Goal: Task Accomplishment & Management: Complete application form

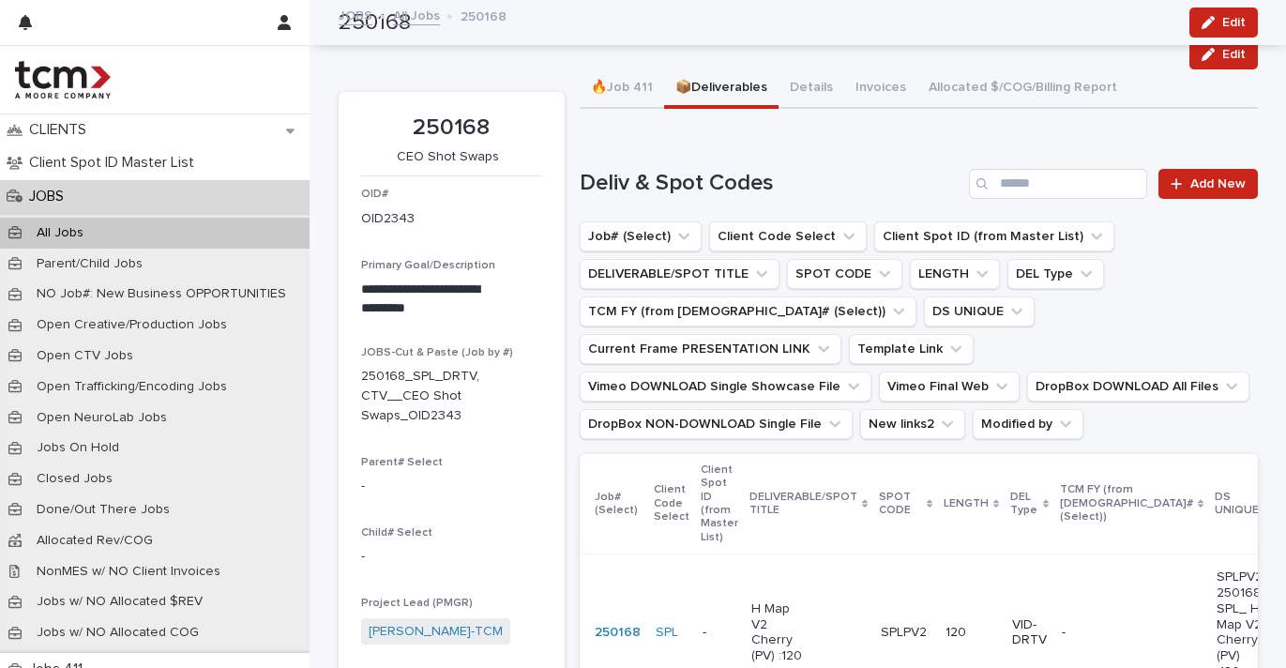
click at [165, 192] on div "JOBS" at bounding box center [154, 196] width 309 height 33
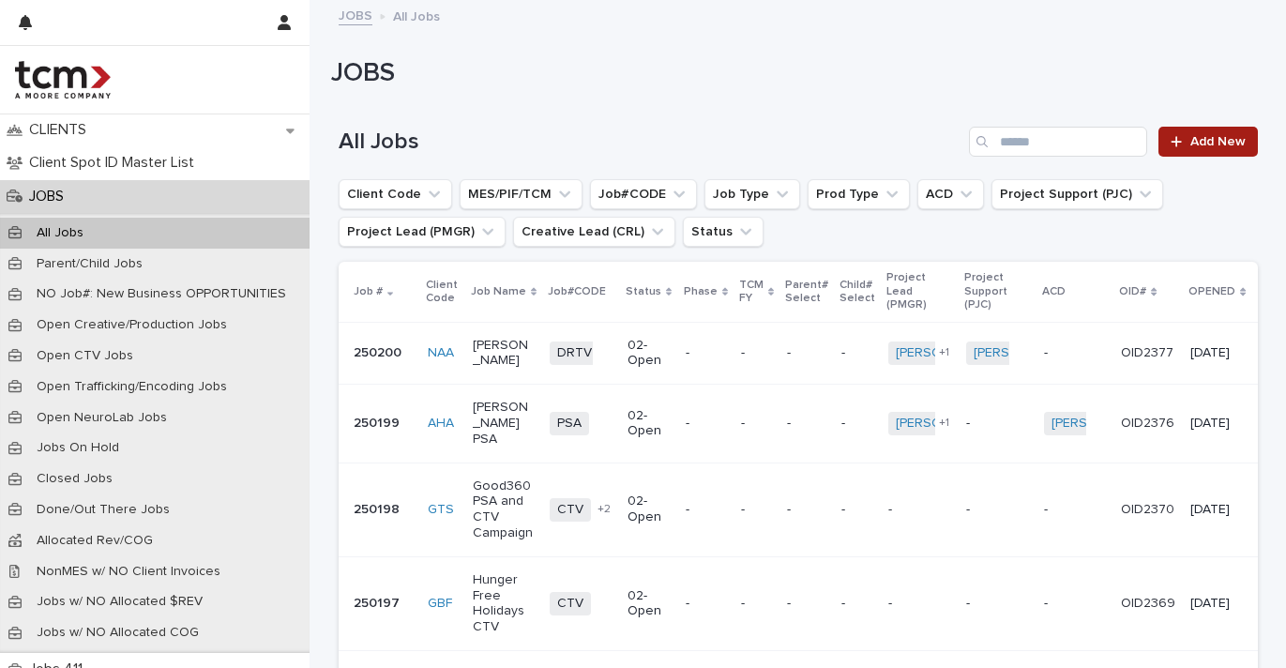
click at [1175, 143] on icon at bounding box center [1175, 141] width 11 height 13
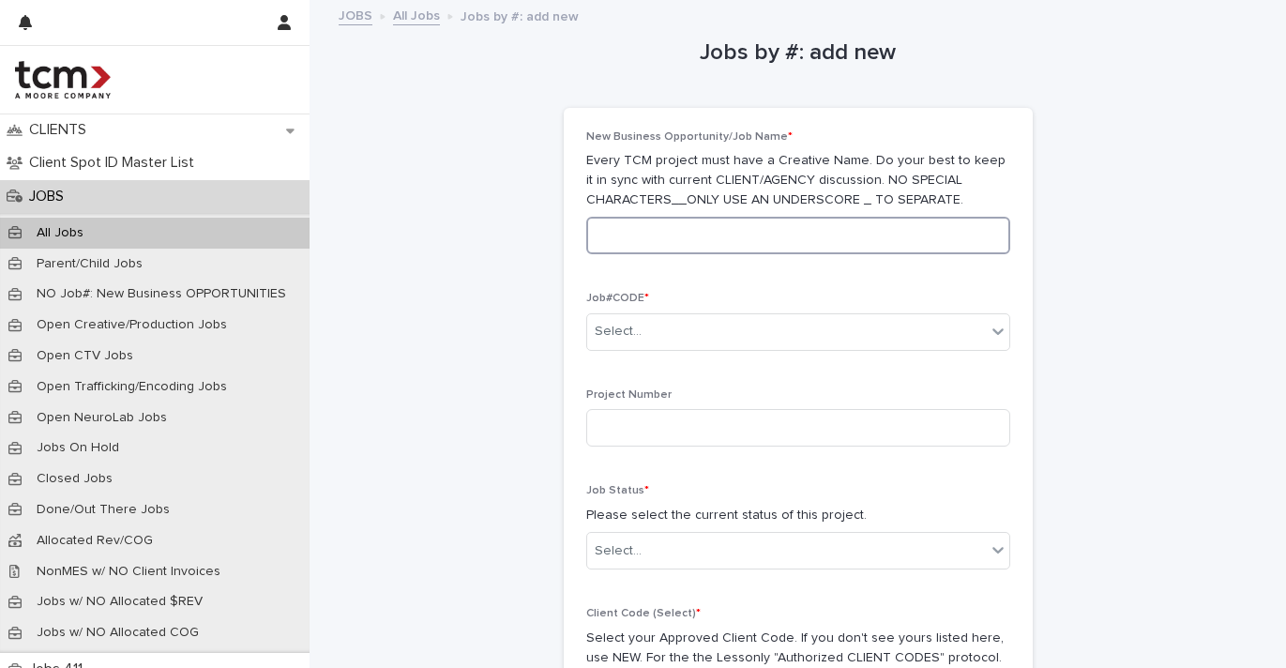
click at [632, 233] on input at bounding box center [798, 236] width 424 height 38
type input "********"
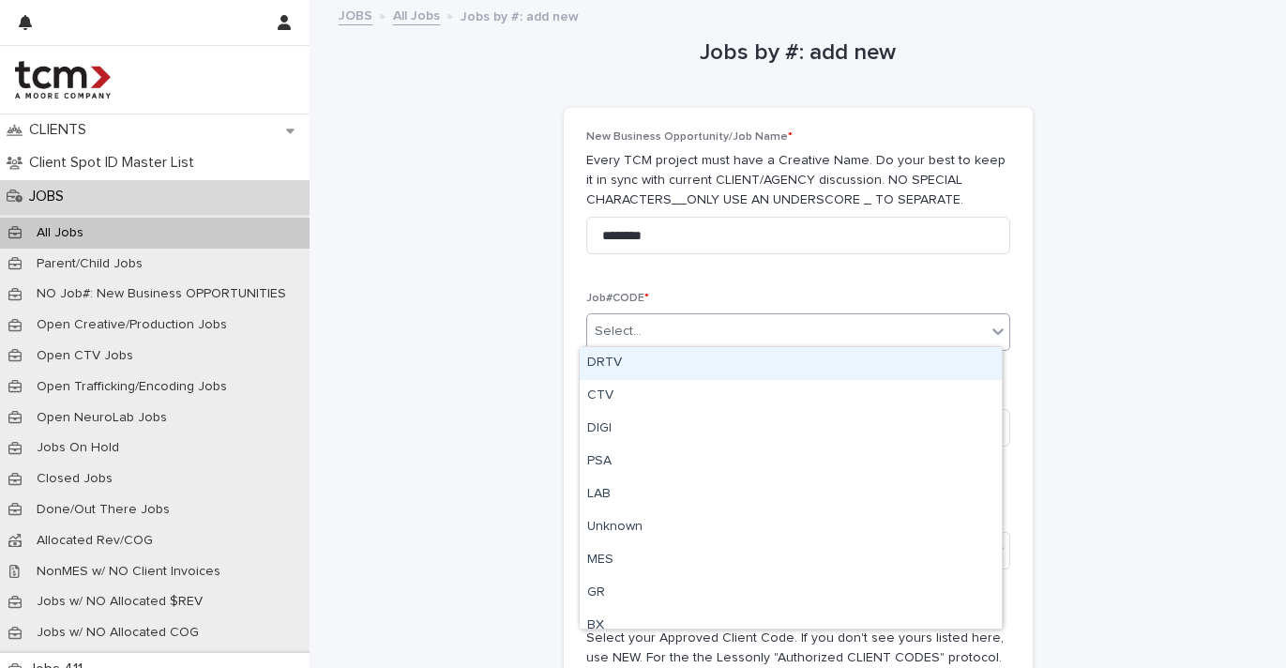
click at [654, 316] on div "Select..." at bounding box center [786, 331] width 399 height 31
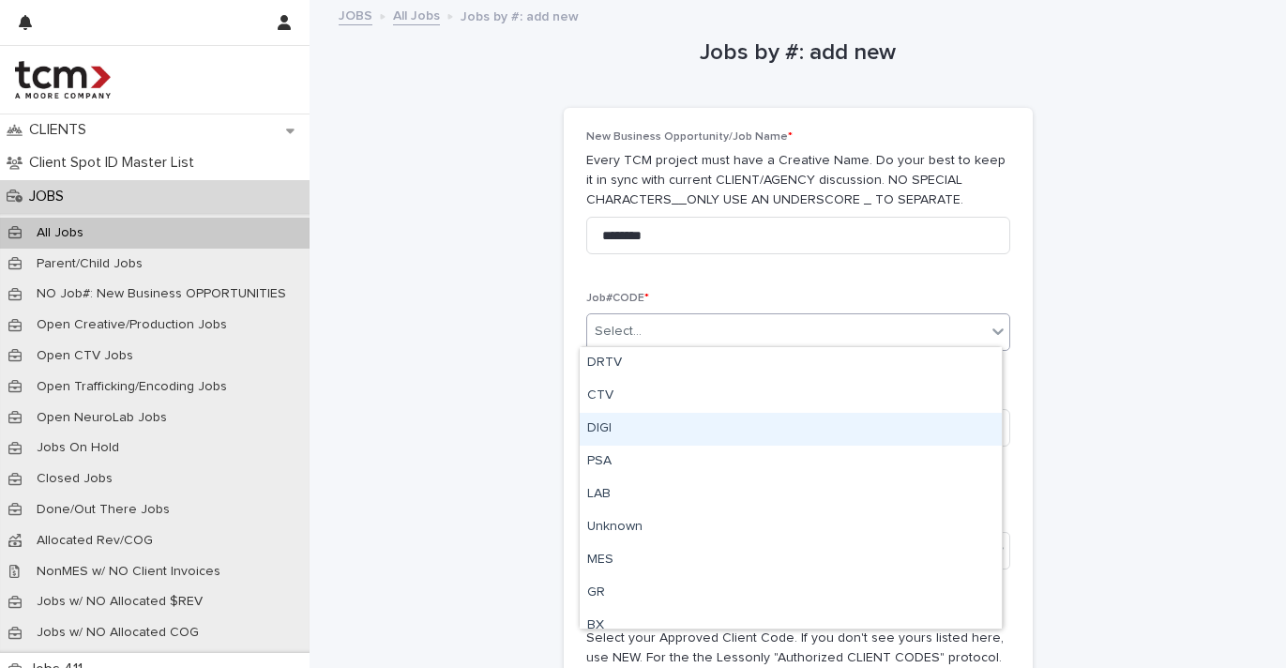
click at [652, 437] on div "DIGI" at bounding box center [791, 429] width 422 height 33
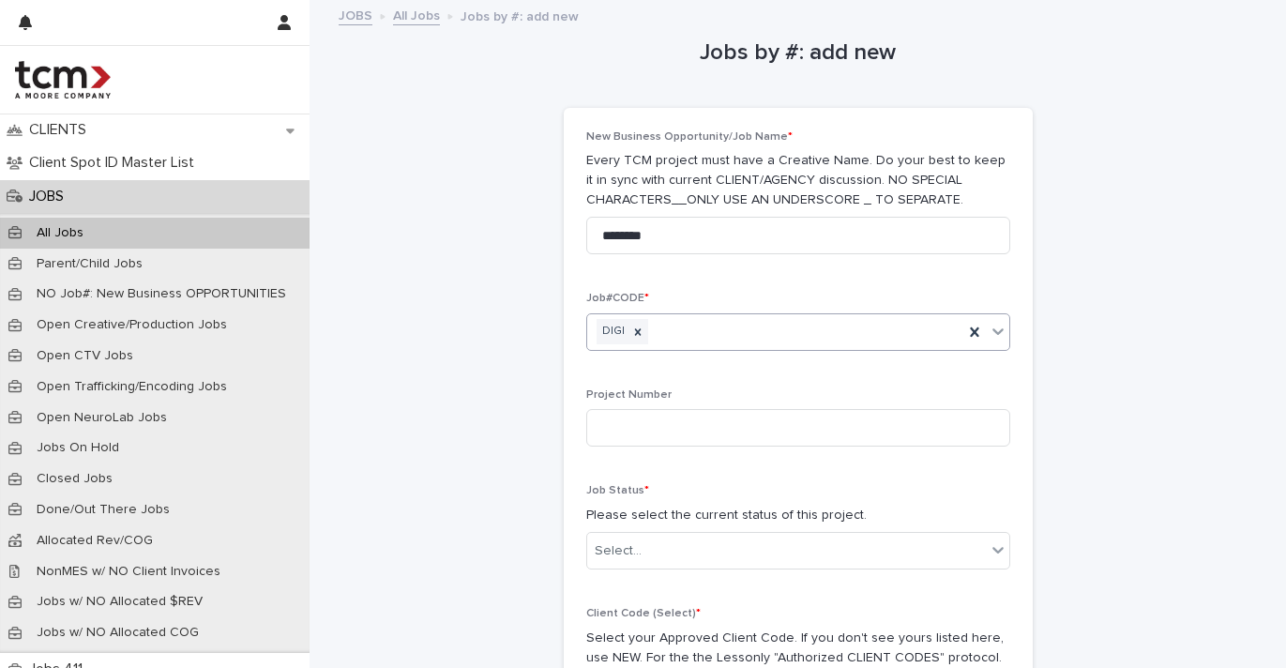
click at [664, 388] on p "Project Number" at bounding box center [798, 394] width 424 height 13
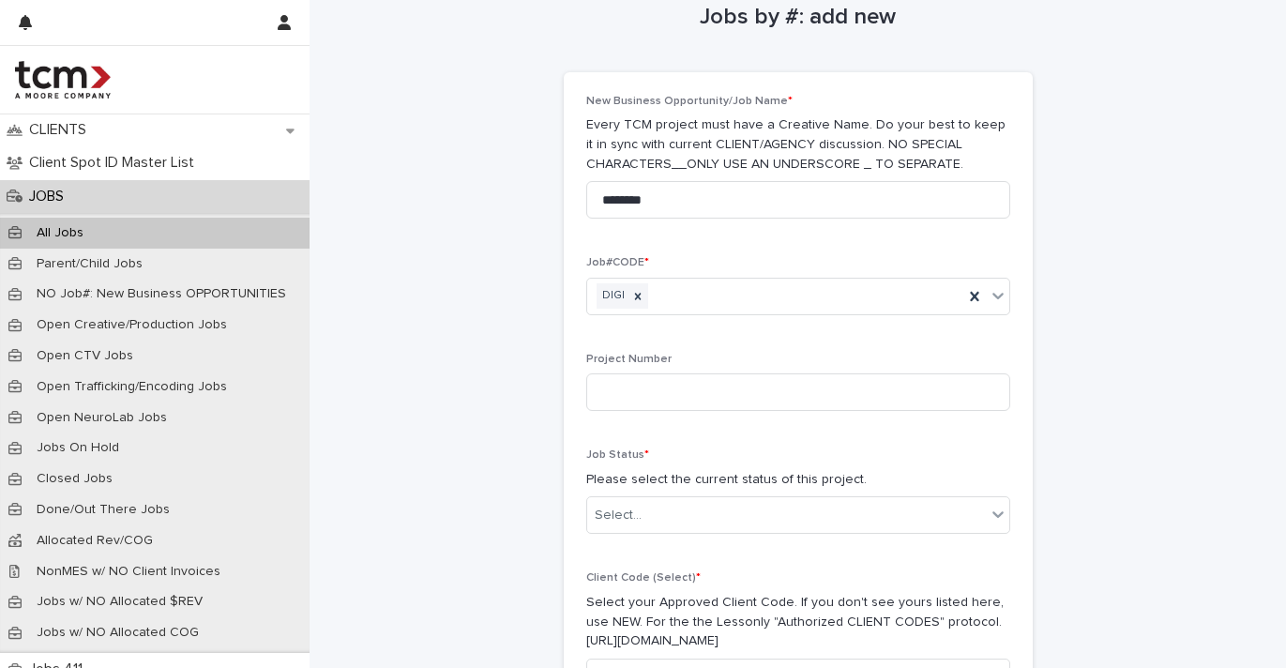
scroll to position [127, 0]
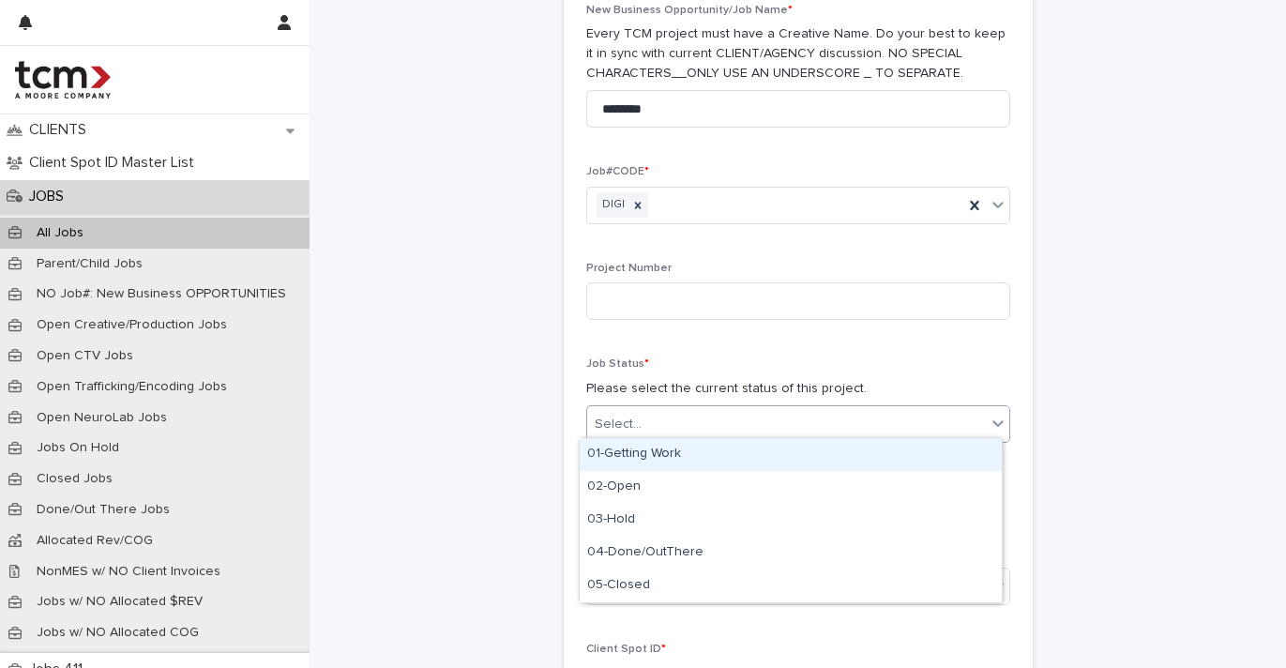
click at [684, 409] on div "Select..." at bounding box center [786, 424] width 399 height 31
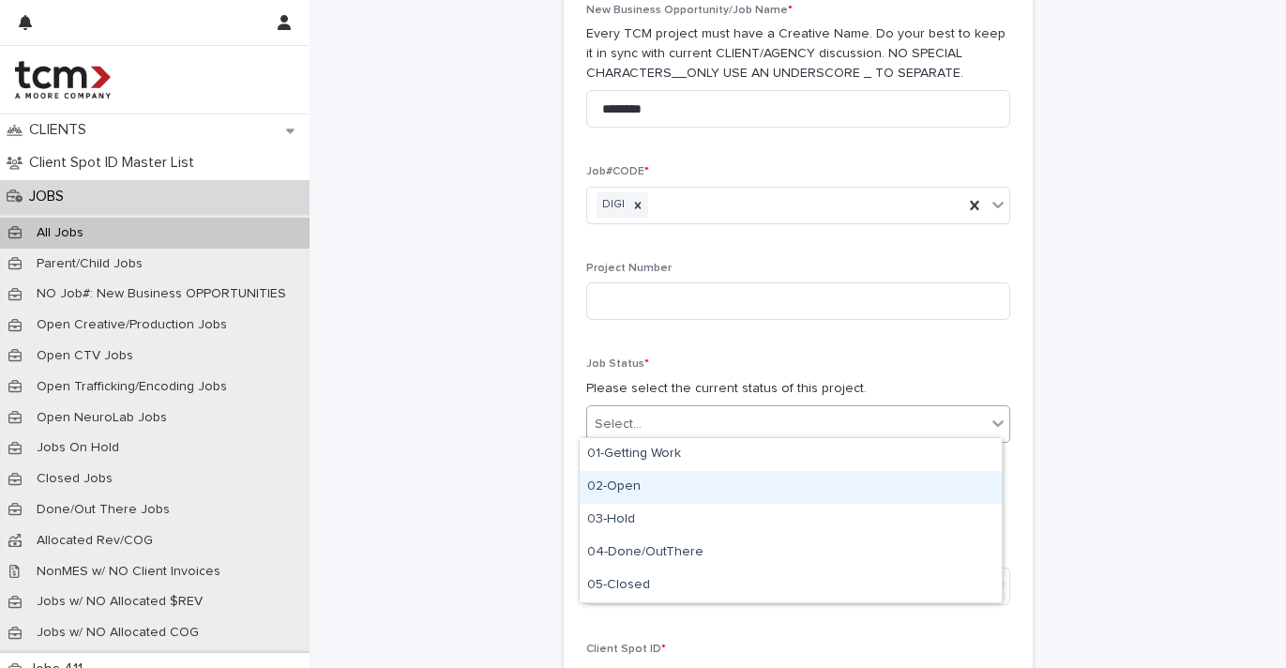
click at [675, 490] on div "02-Open" at bounding box center [791, 487] width 422 height 33
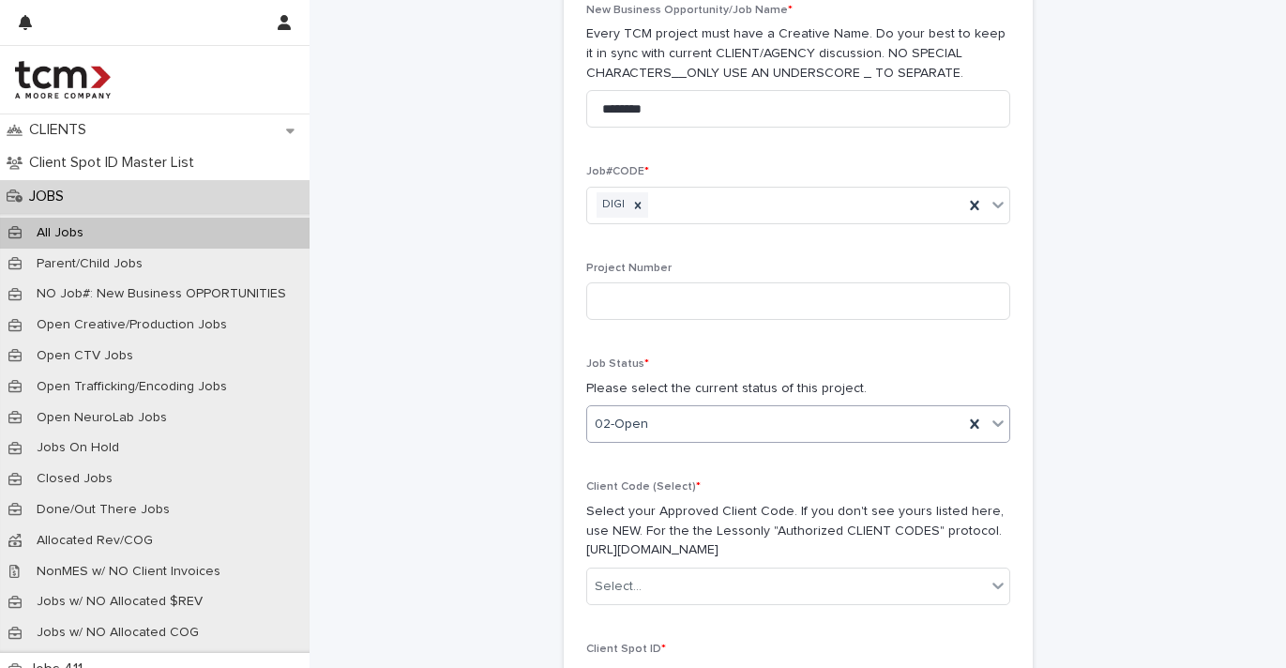
scroll to position [343, 0]
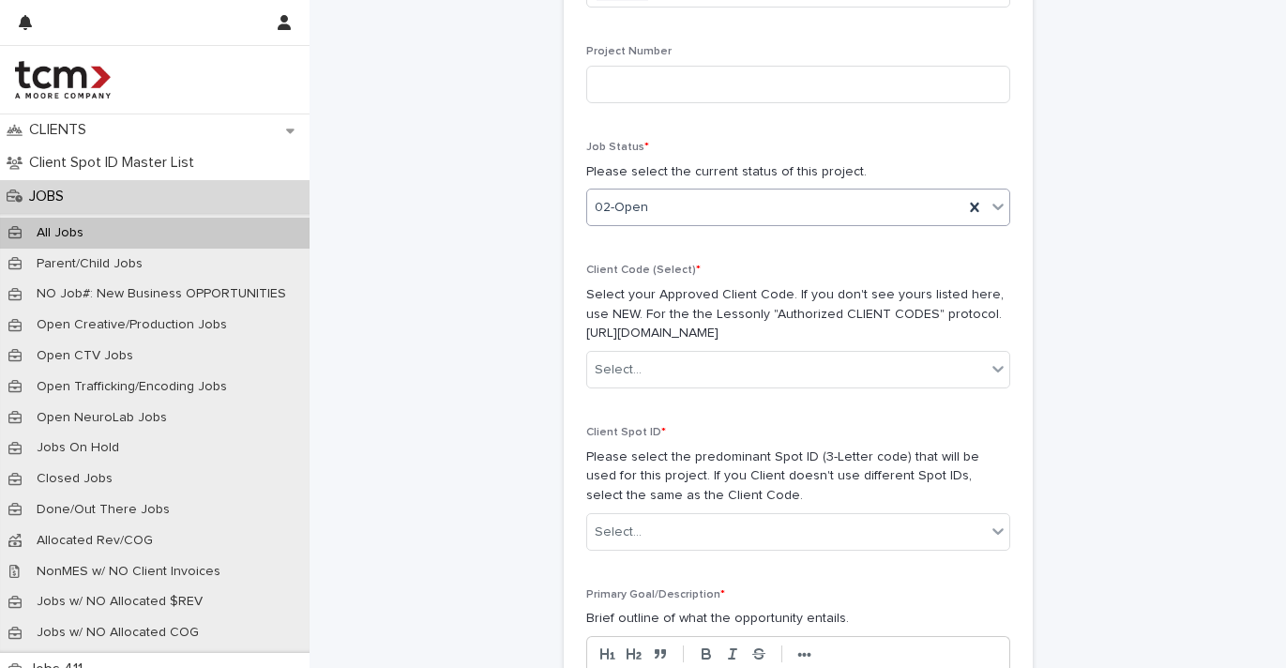
click at [711, 382] on div "Client Code (Select) * Select your Approved Client Code. If you don't see yours…" at bounding box center [798, 334] width 424 height 140
click at [713, 361] on div "Select..." at bounding box center [786, 369] width 399 height 31
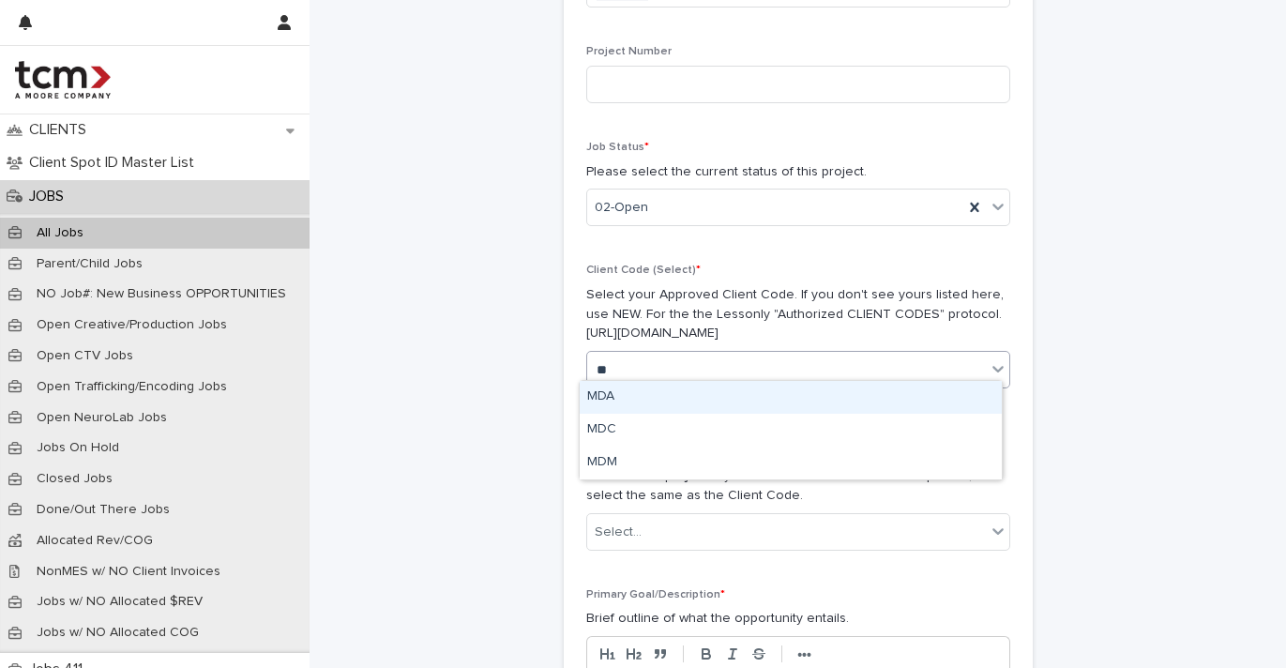
type input "***"
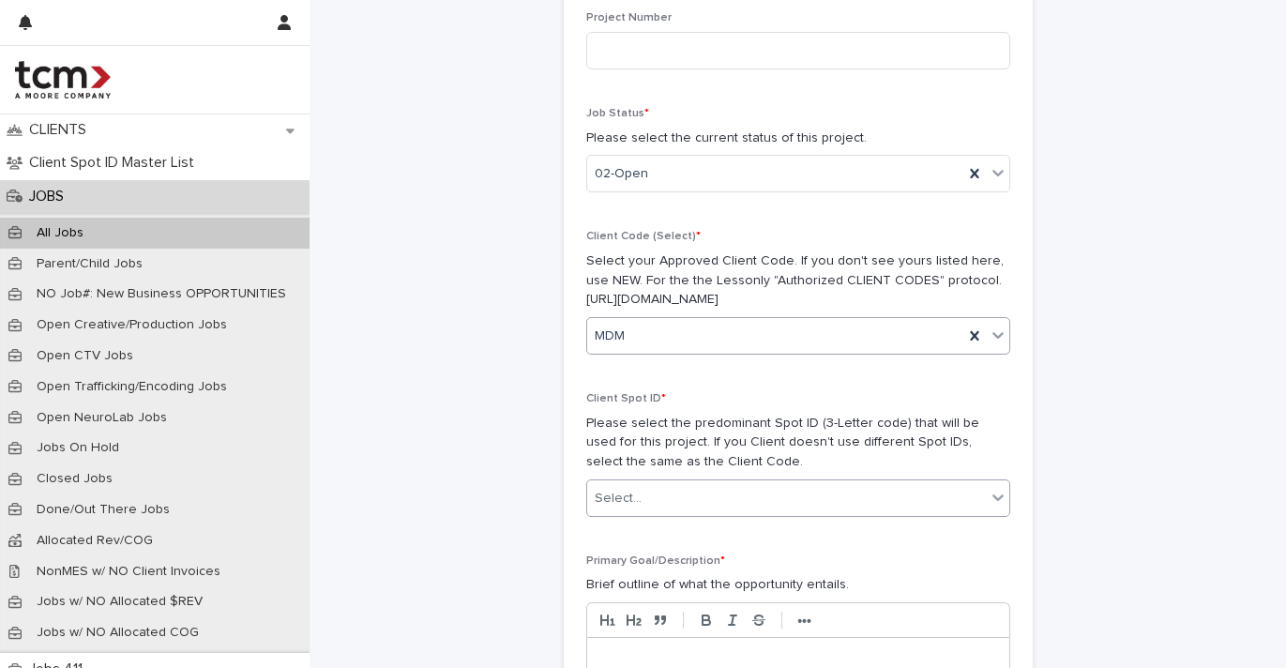
scroll to position [485, 0]
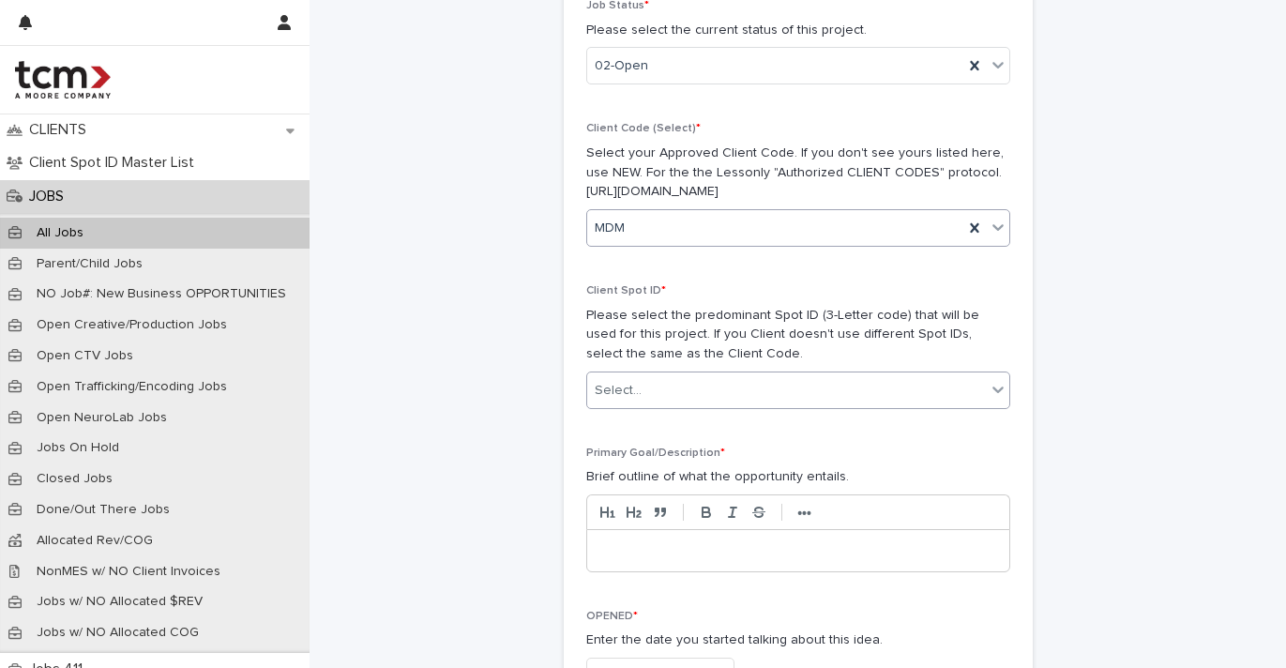
click at [698, 371] on div "Select..." at bounding box center [798, 390] width 424 height 38
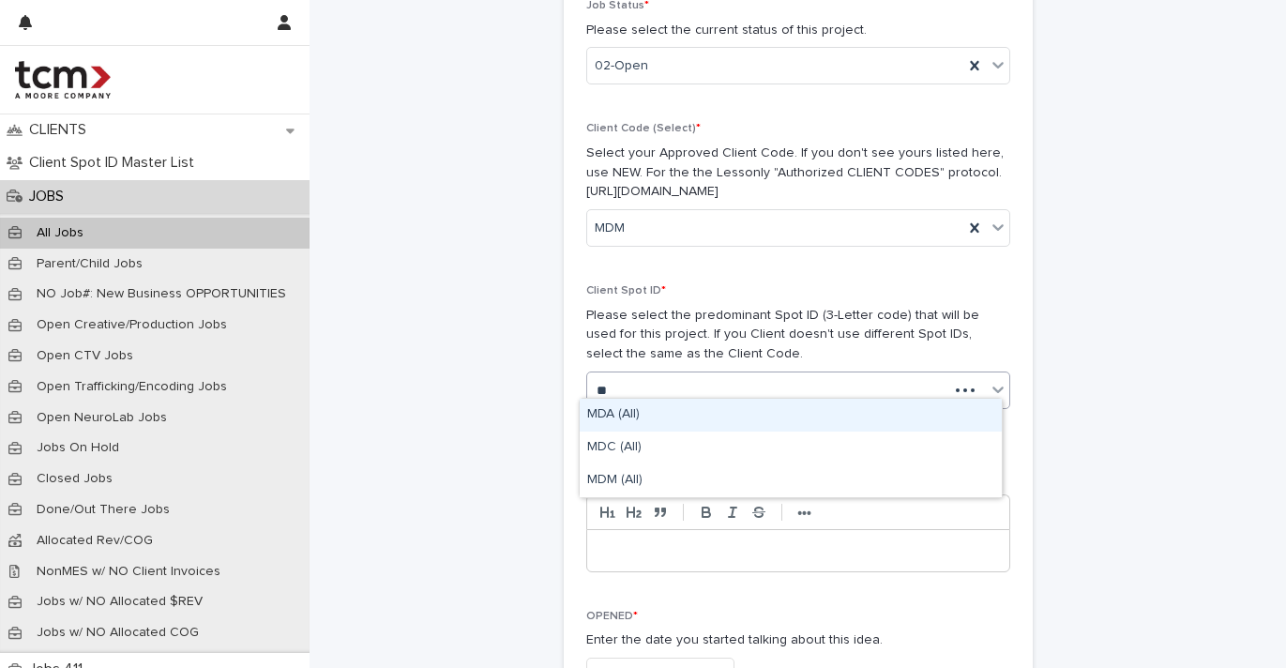
type input "***"
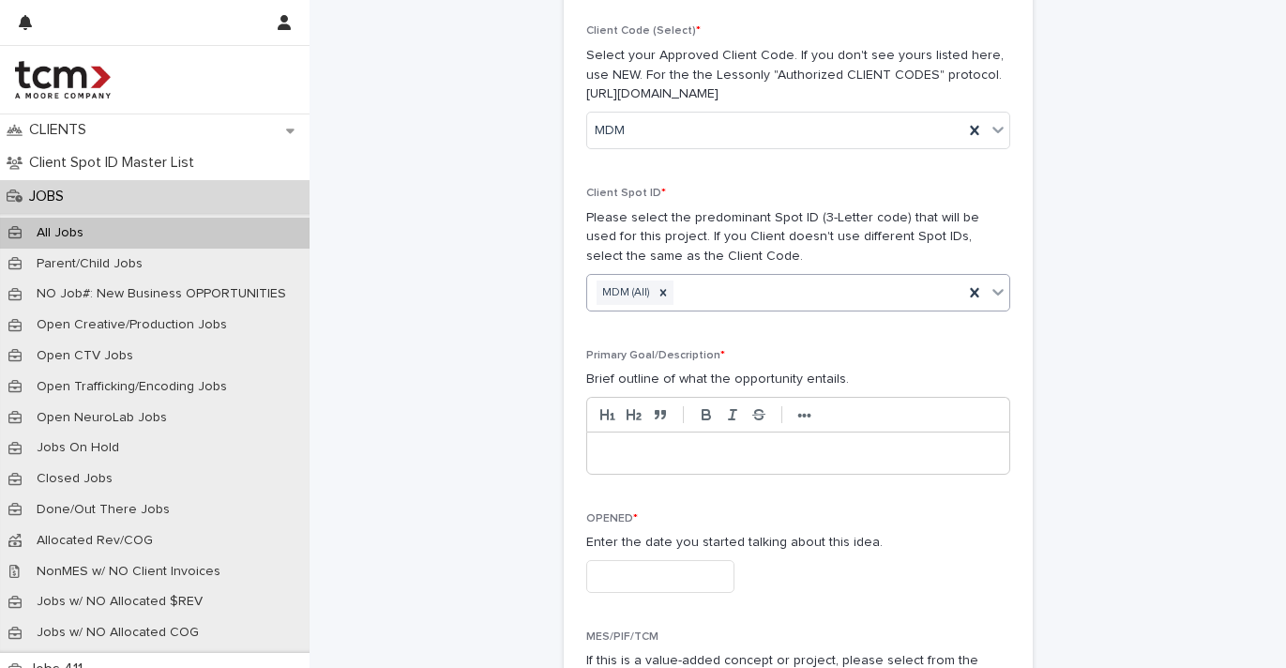
scroll to position [673, 0]
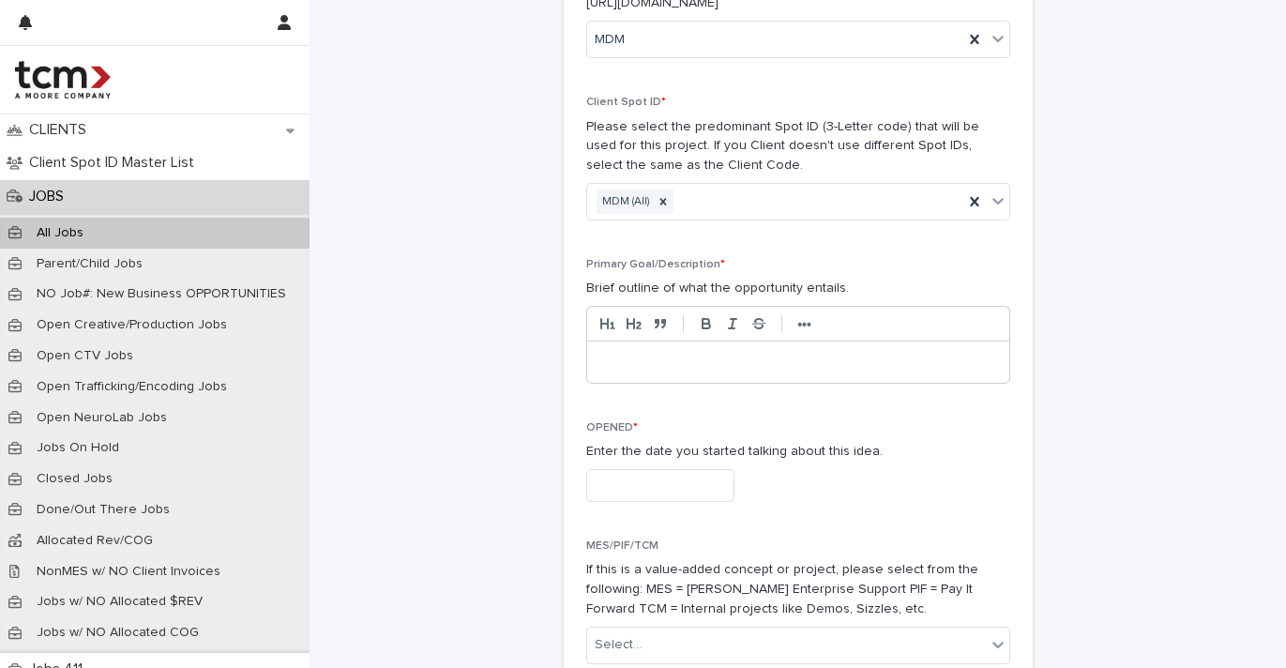
click at [776, 326] on div "•••" at bounding box center [798, 323] width 424 height 35
click at [777, 341] on div at bounding box center [798, 361] width 422 height 41
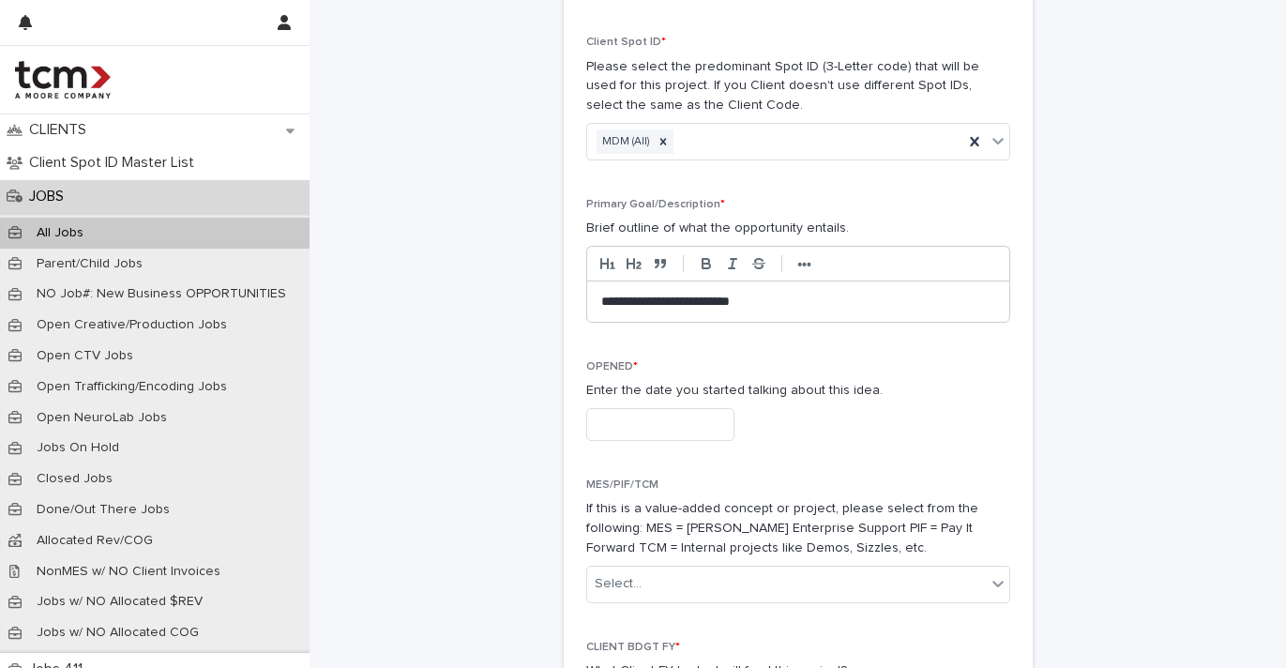
scroll to position [781, 0]
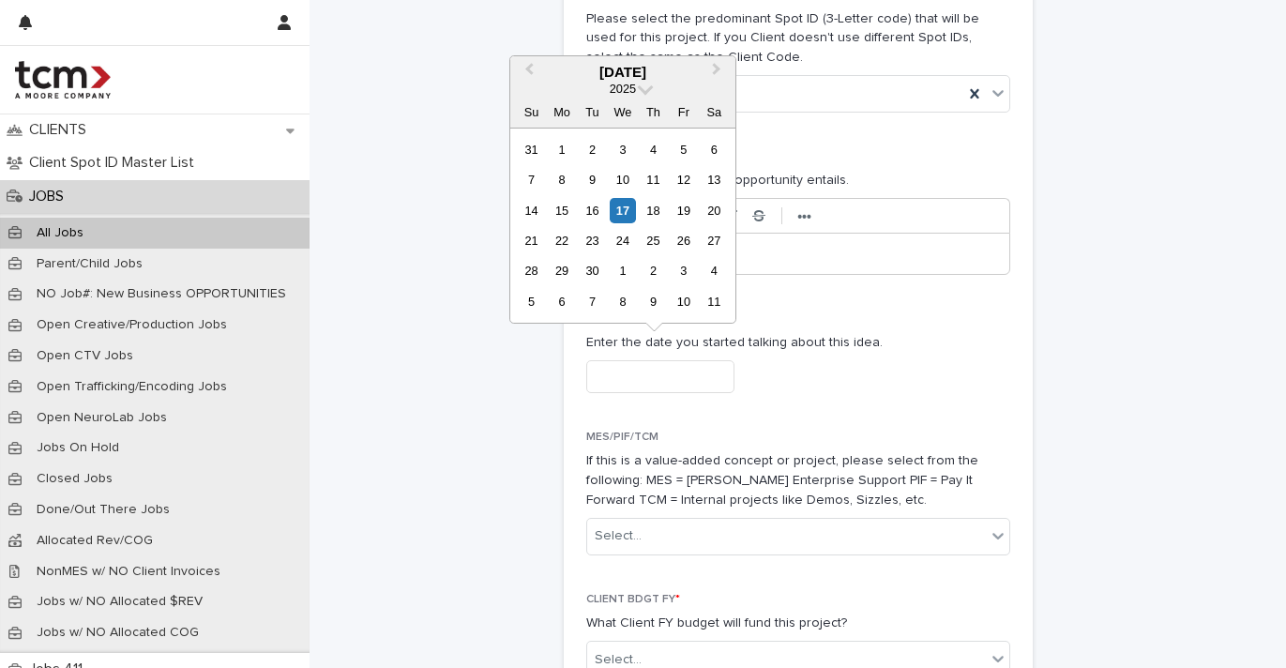
click at [661, 360] on input "text" at bounding box center [660, 376] width 148 height 33
click at [625, 218] on div "17" at bounding box center [622, 210] width 25 height 25
type input "**********"
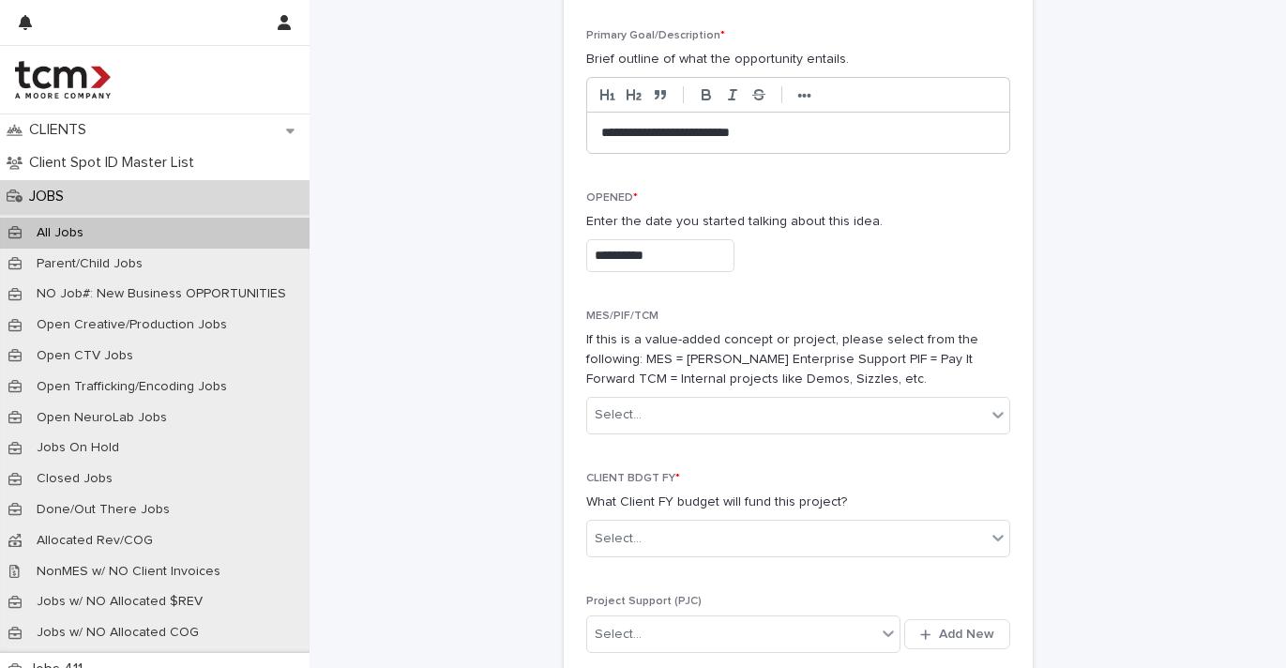
scroll to position [1133, 0]
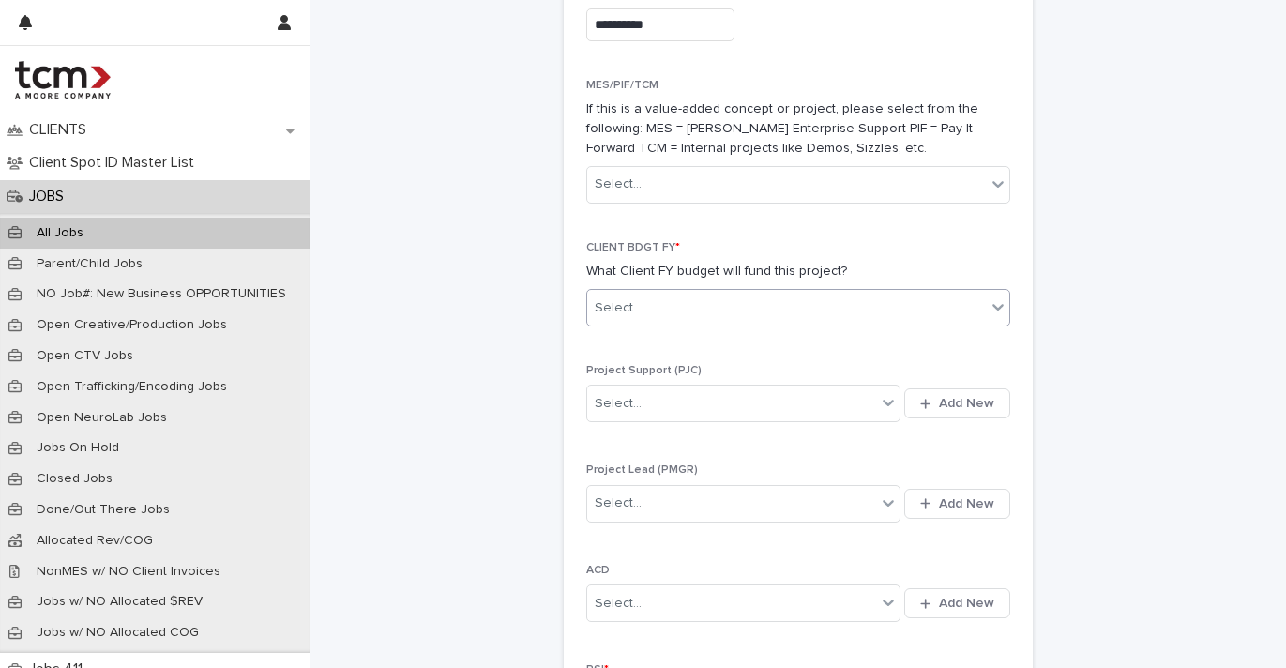
click at [758, 293] on div "Select..." at bounding box center [786, 308] width 399 height 31
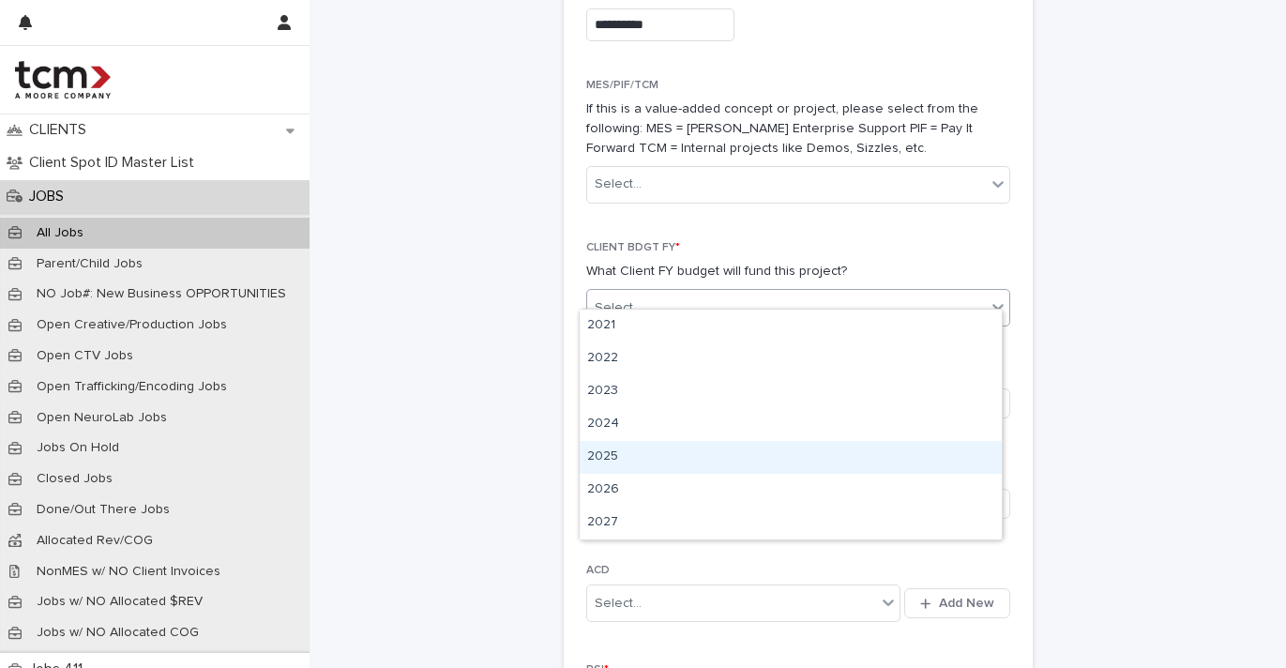
click at [699, 444] on div "2025" at bounding box center [791, 457] width 422 height 33
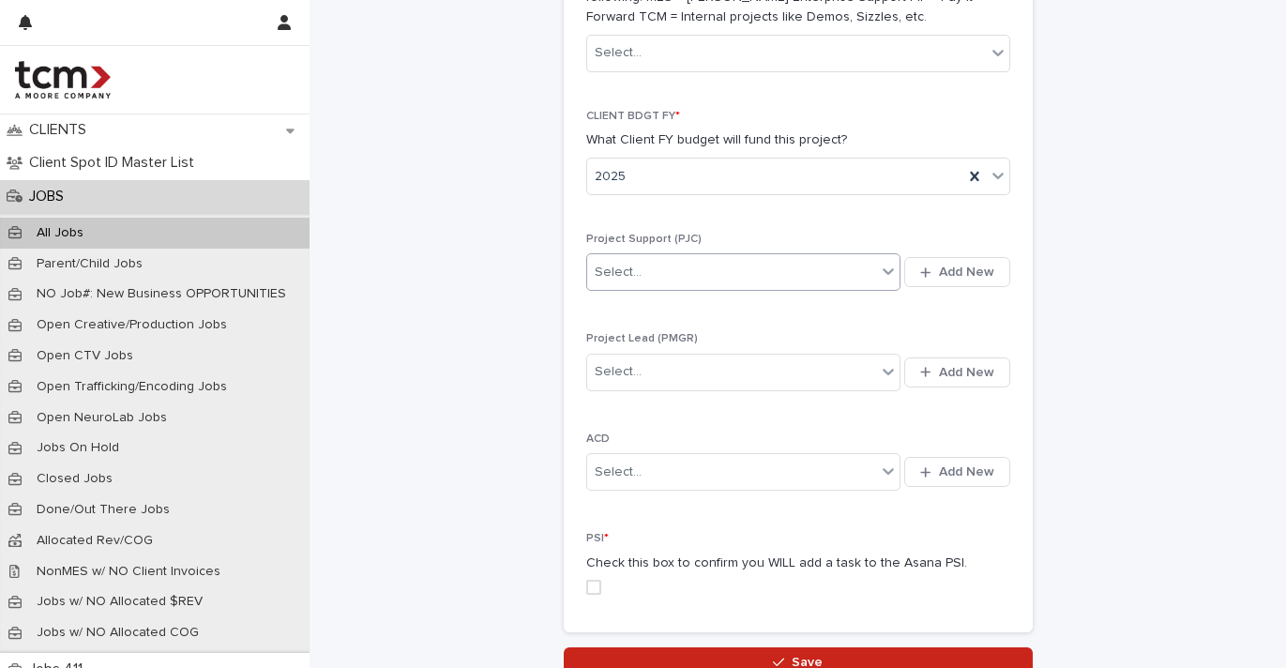
scroll to position [1399, 0]
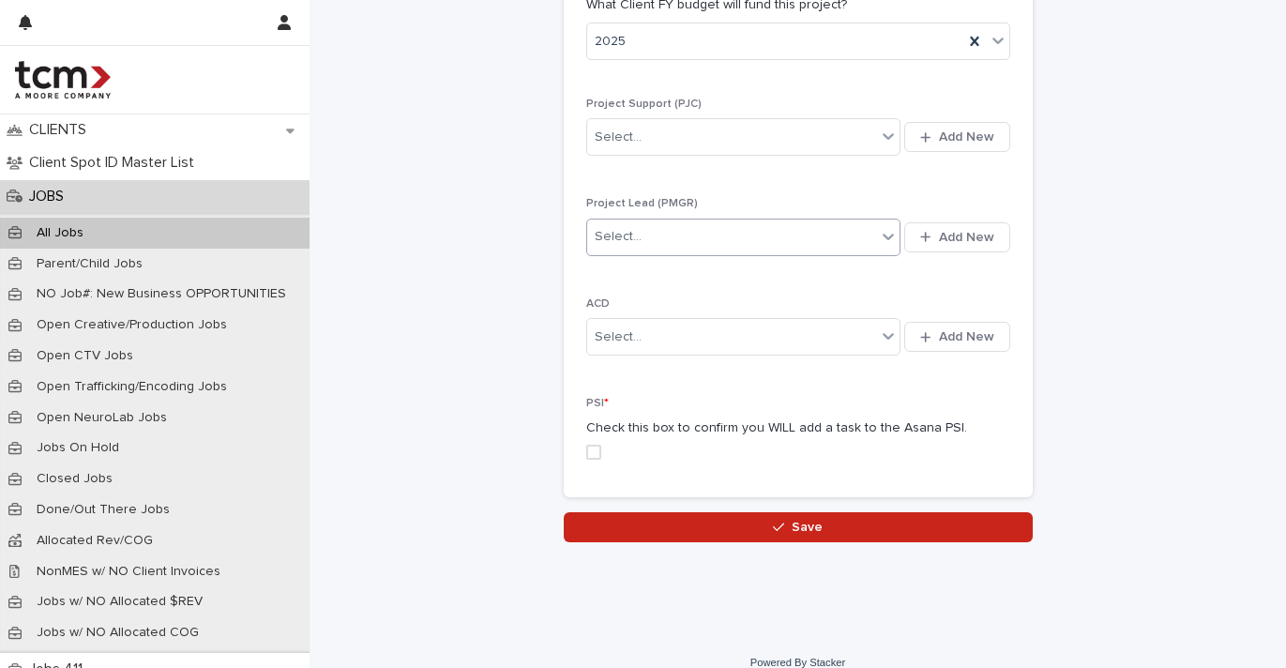
click at [712, 221] on div "Select..." at bounding box center [732, 236] width 290 height 31
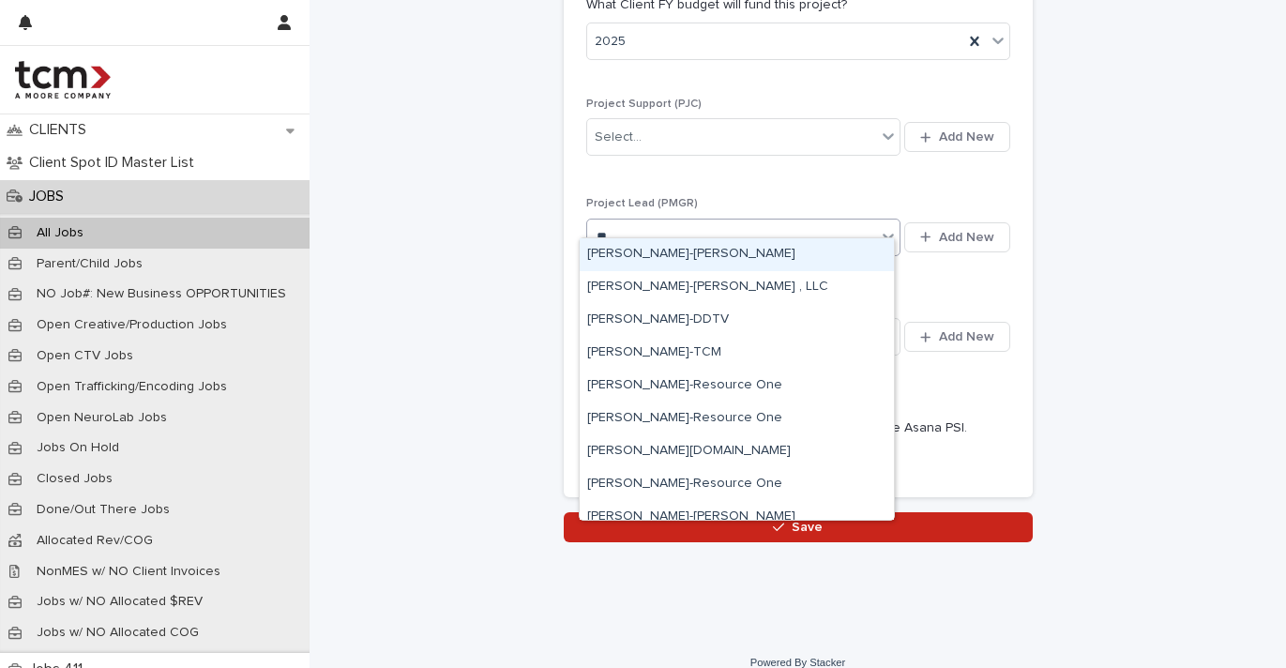
type input "***"
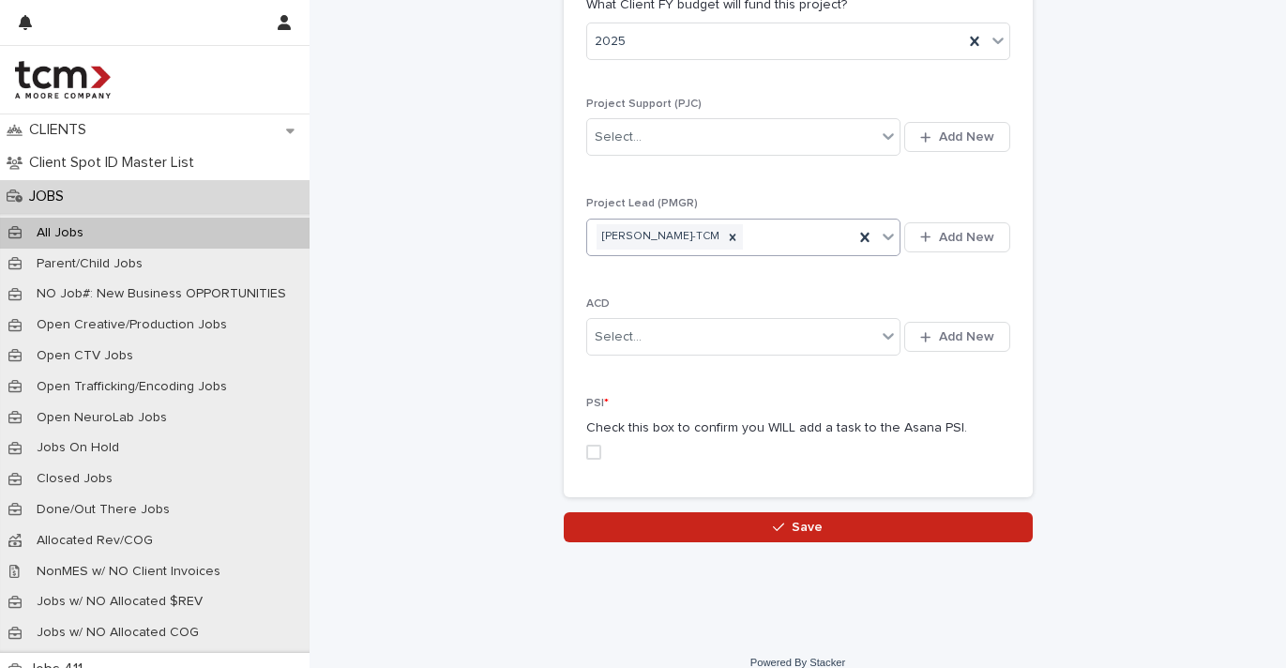
click at [587, 444] on span at bounding box center [593, 451] width 15 height 15
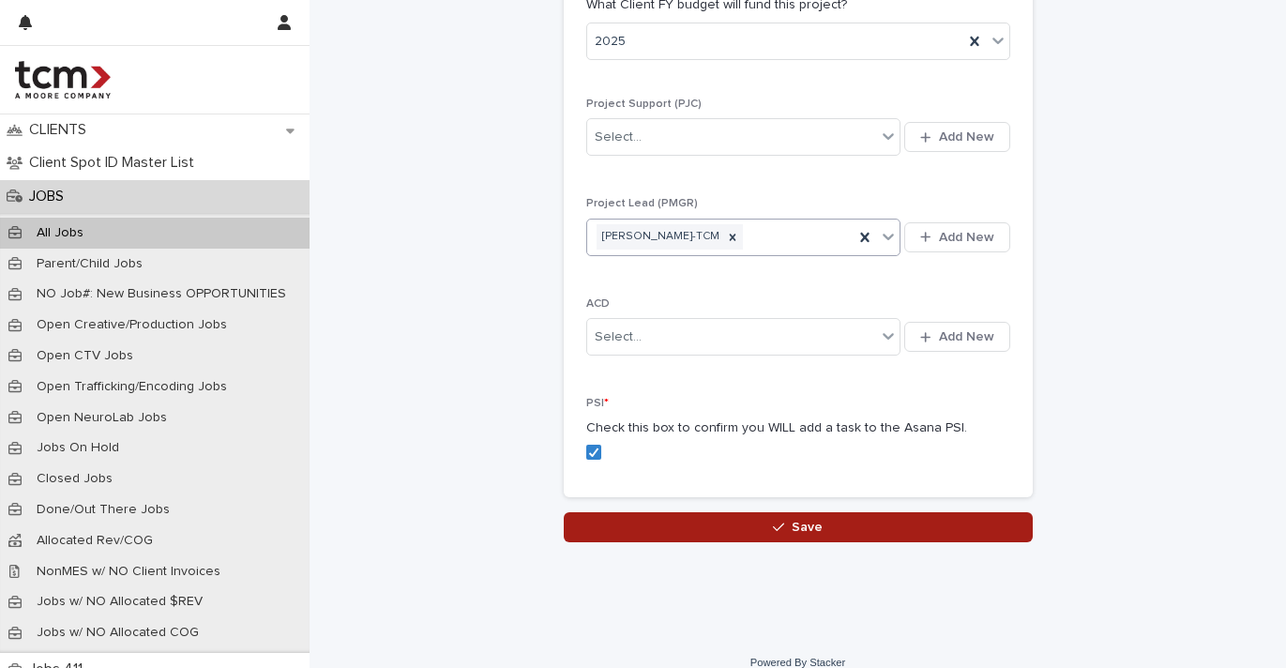
click at [614, 512] on button "Save" at bounding box center [798, 527] width 469 height 30
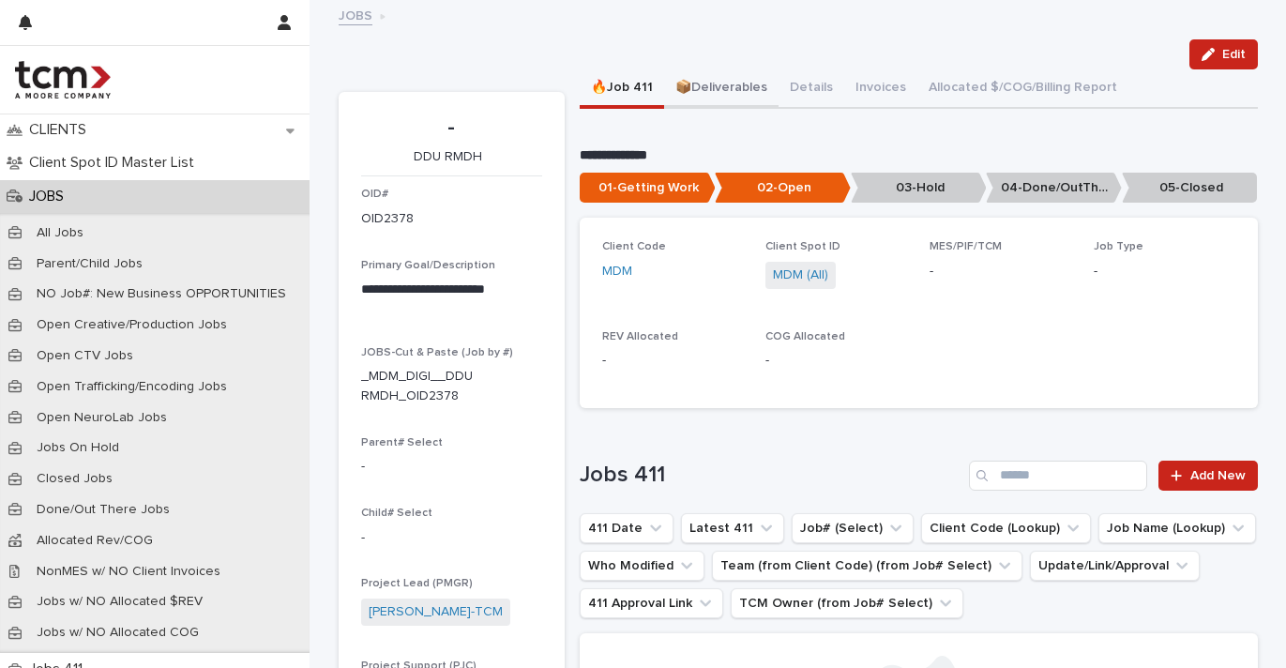
click at [706, 82] on button "📦Deliverables" at bounding box center [721, 88] width 114 height 39
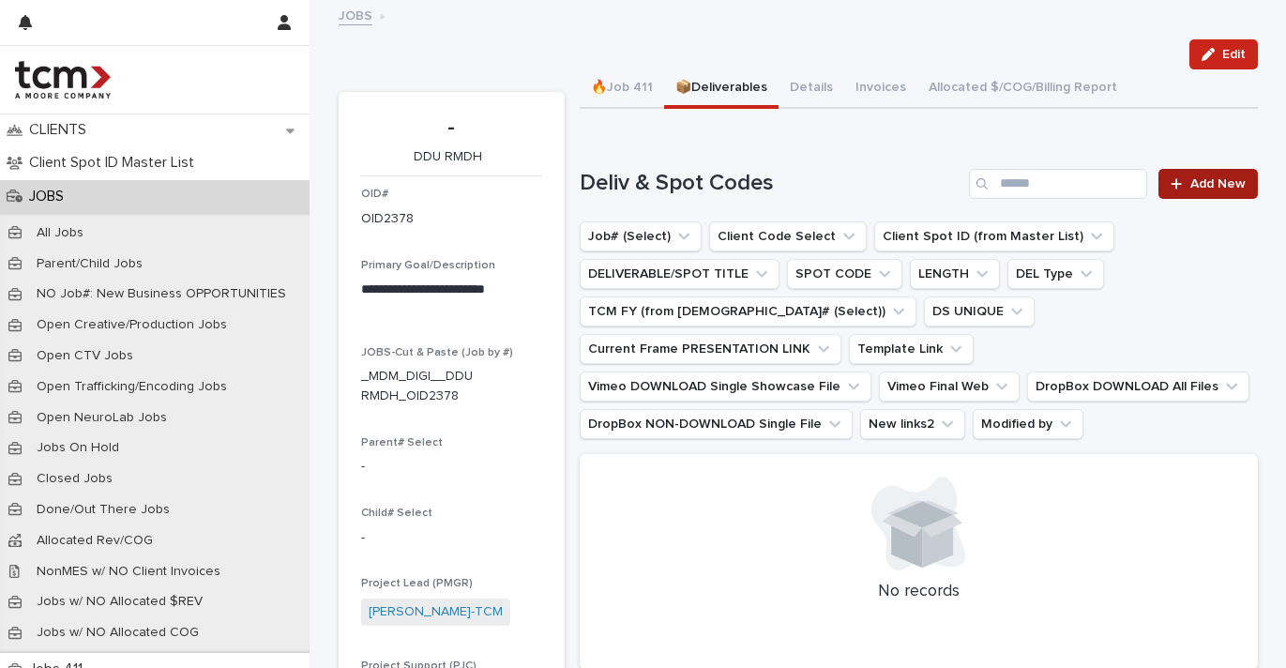
click at [1205, 179] on span "Add New" at bounding box center [1217, 183] width 55 height 13
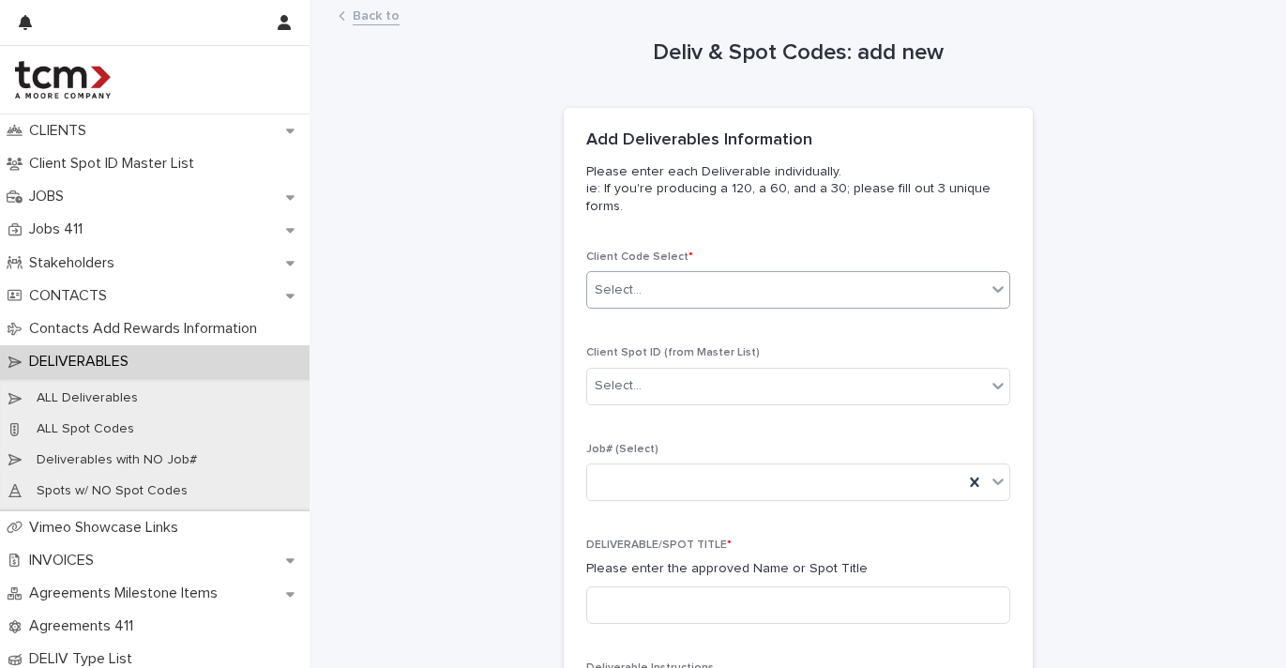
click at [736, 301] on div "Select..." at bounding box center [786, 290] width 399 height 31
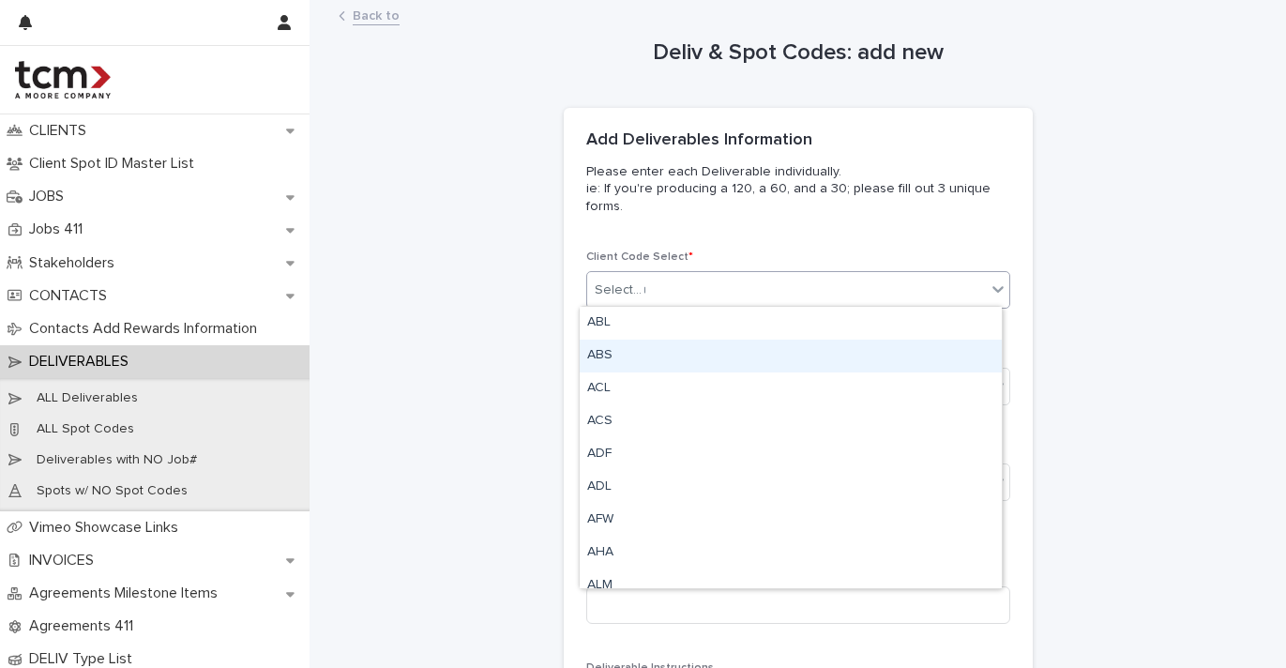
type input "***"
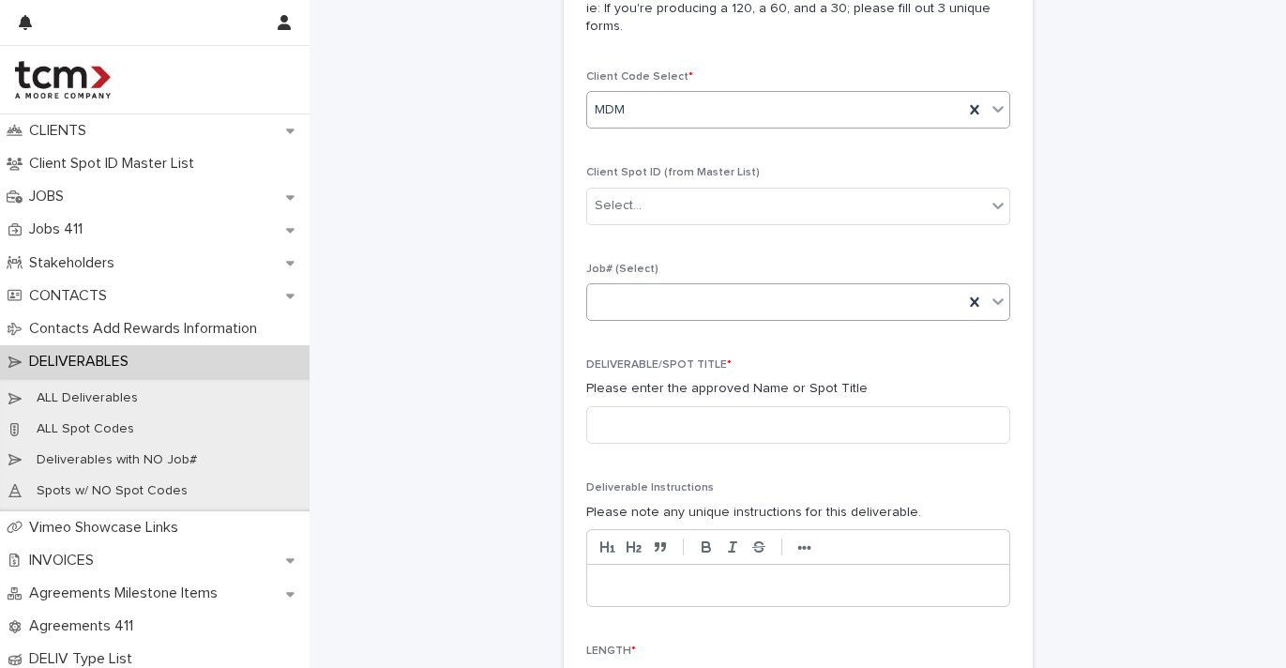
scroll to position [283, 0]
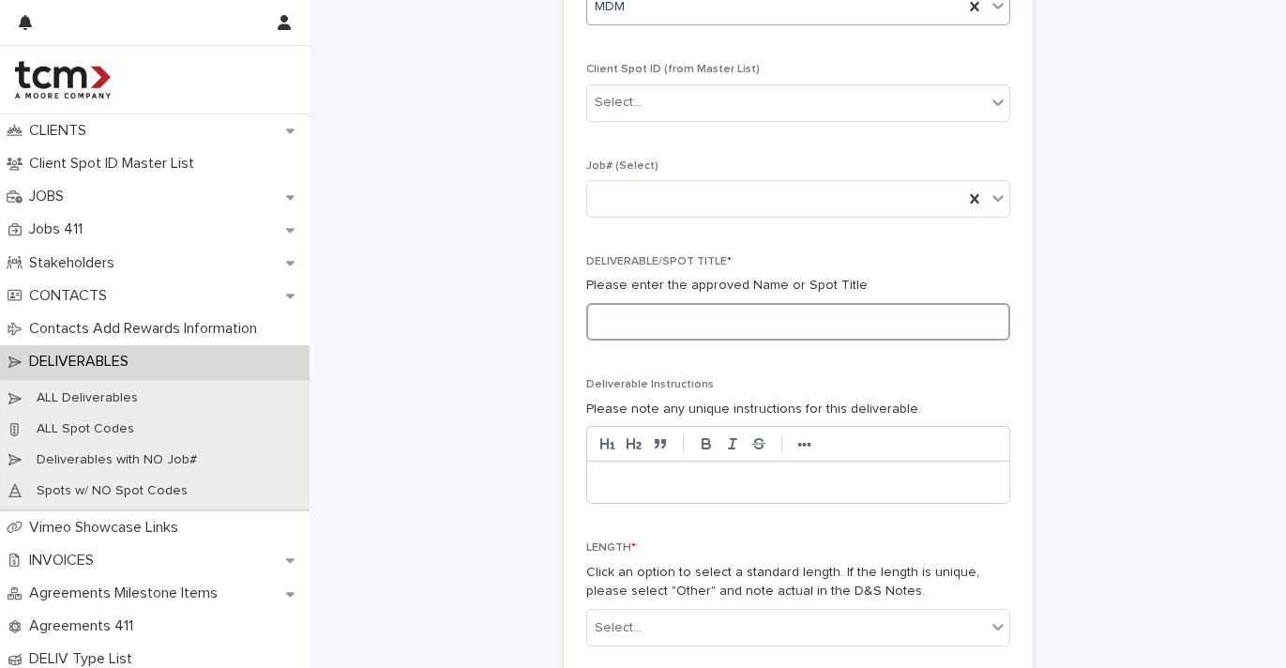
click at [737, 317] on input at bounding box center [798, 322] width 424 height 38
type input "********"
click at [748, 473] on p at bounding box center [798, 482] width 394 height 19
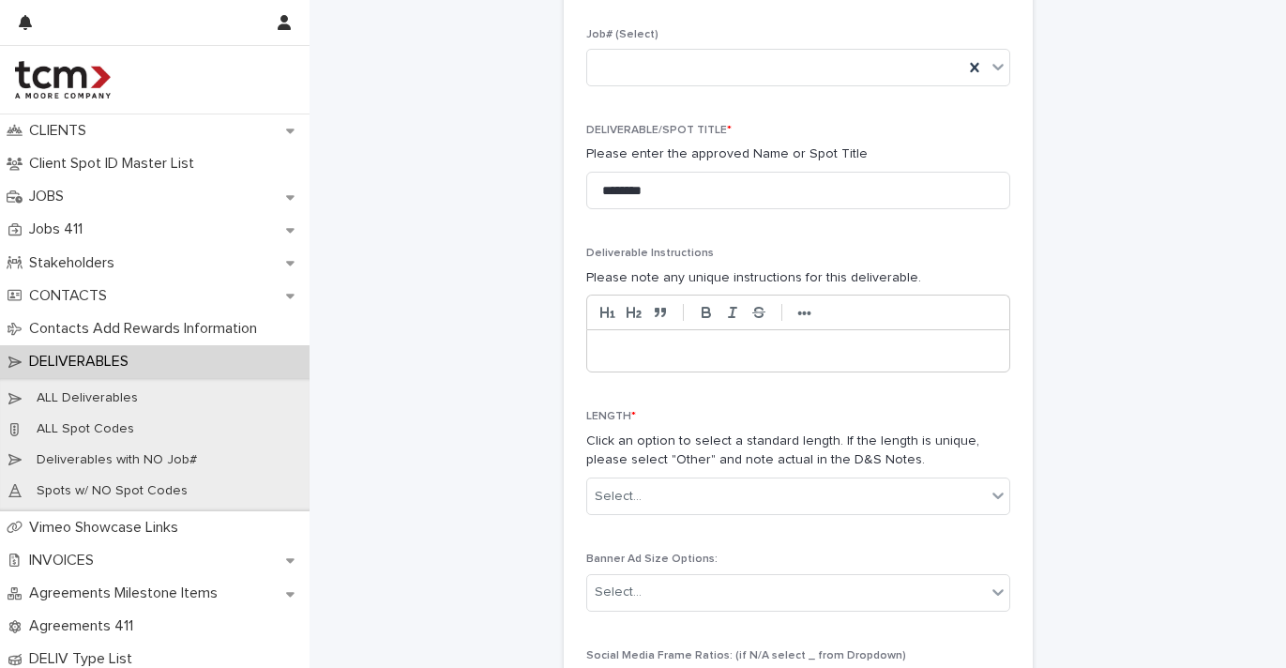
scroll to position [457, 0]
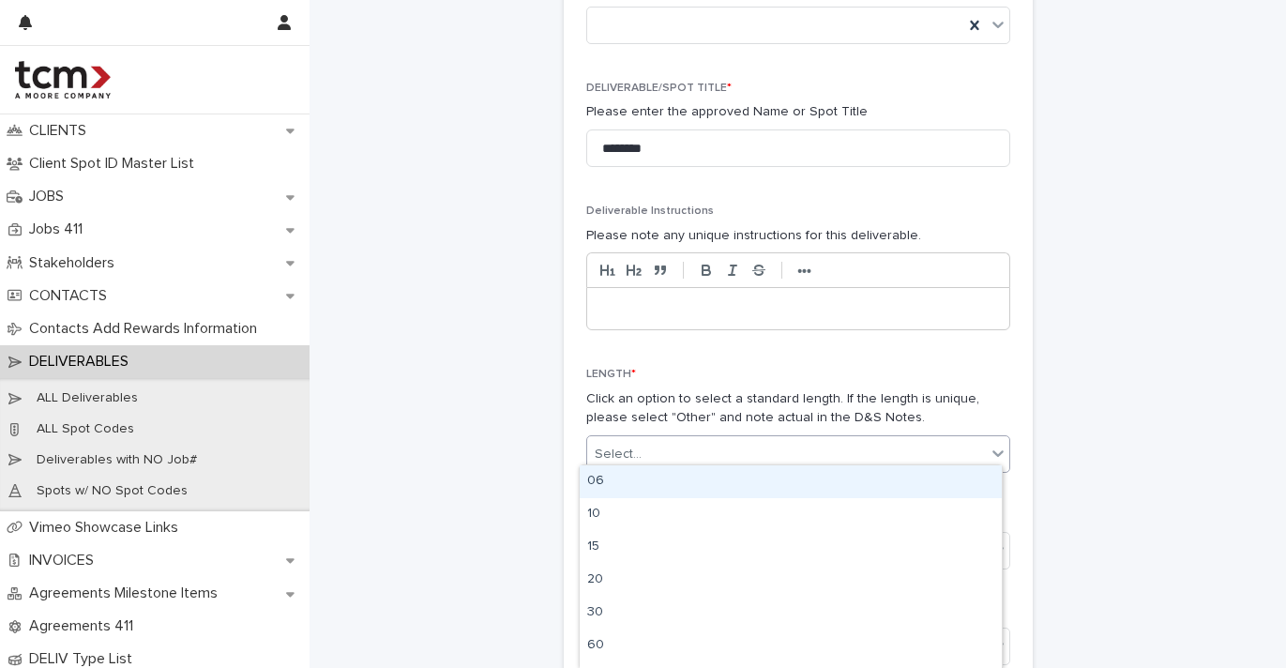
click at [805, 453] on div "Select..." at bounding box center [786, 454] width 399 height 31
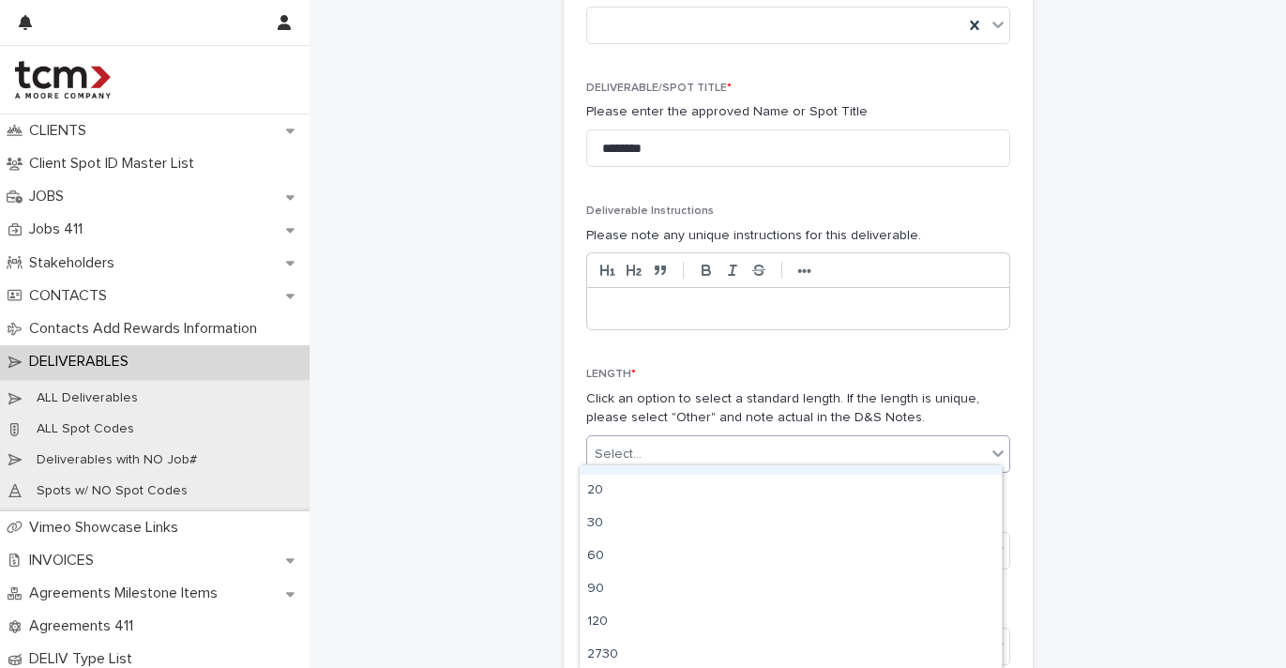
scroll to position [158, 0]
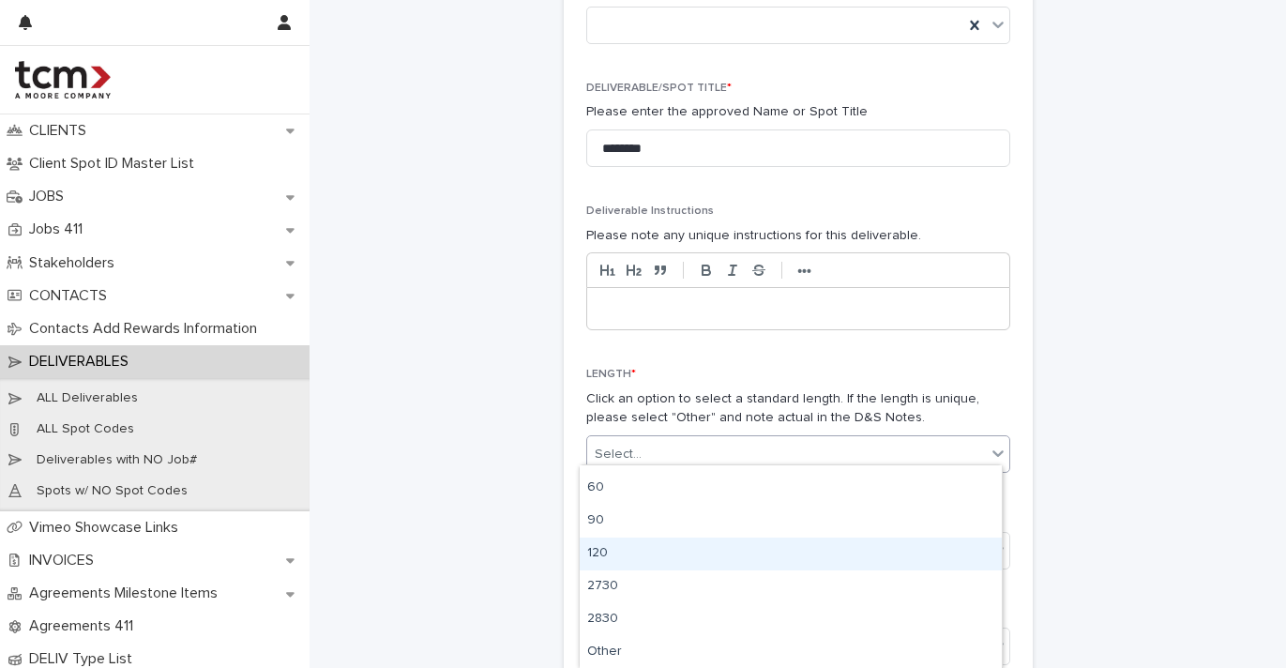
click at [702, 547] on div "120" at bounding box center [791, 553] width 422 height 33
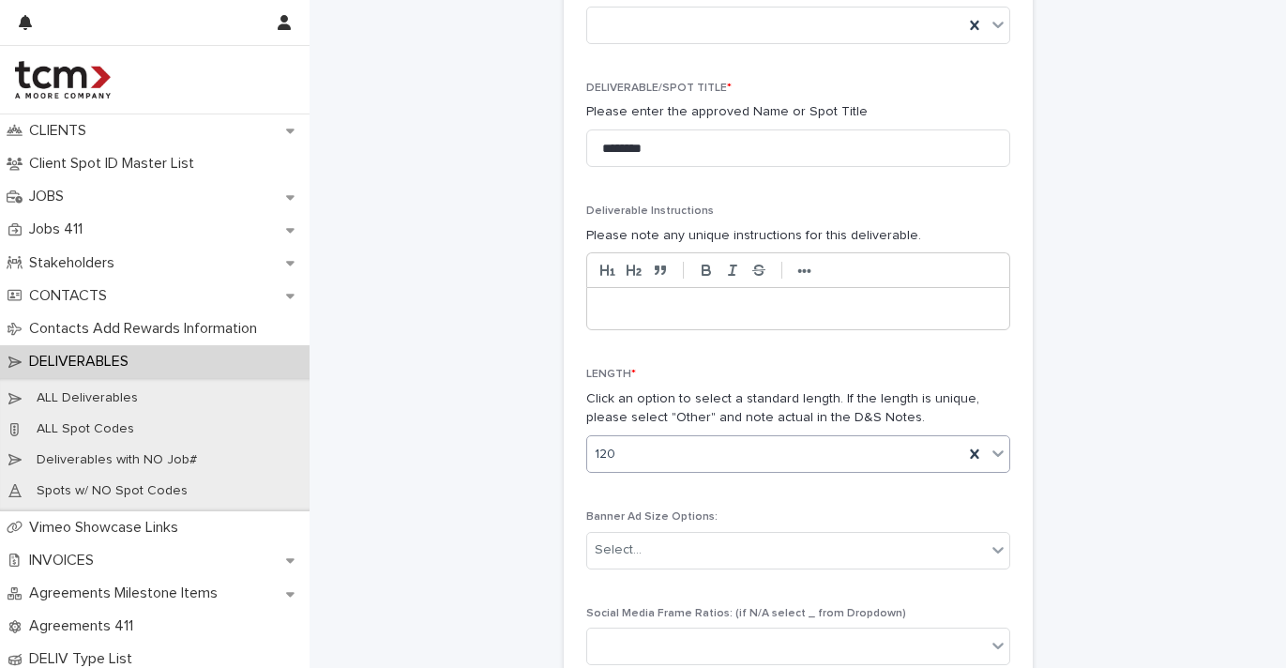
click at [806, 439] on div "120" at bounding box center [775, 454] width 376 height 31
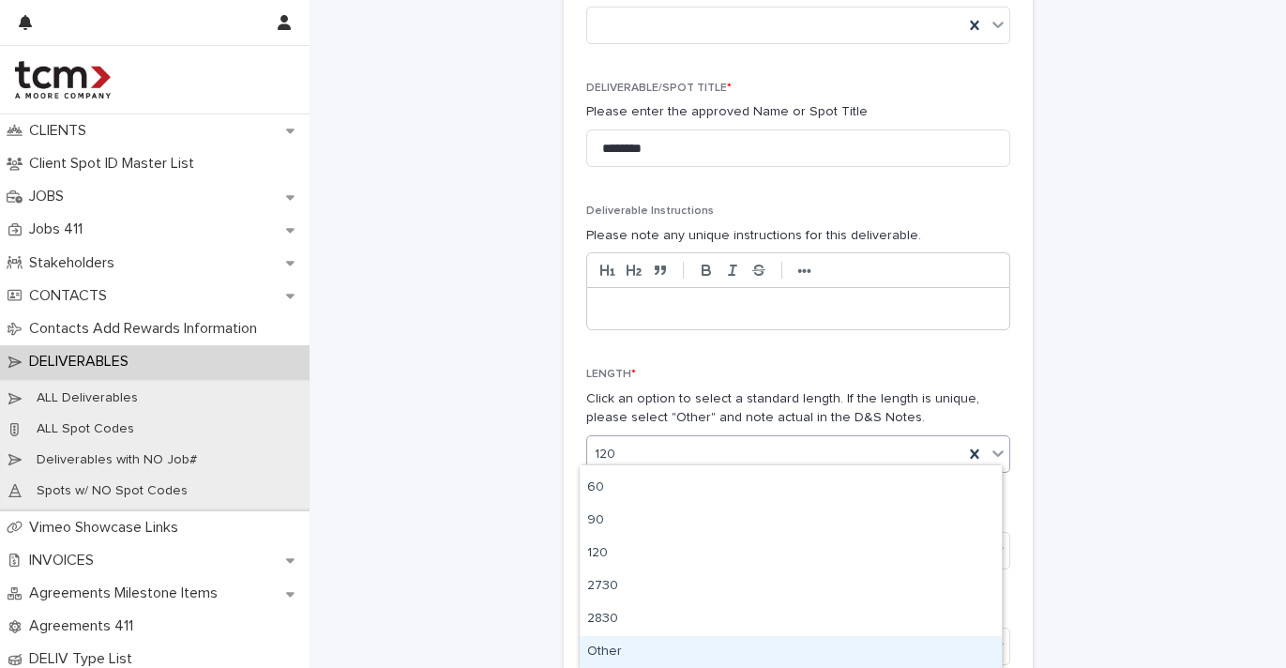
click at [643, 639] on div "Other" at bounding box center [791, 652] width 422 height 33
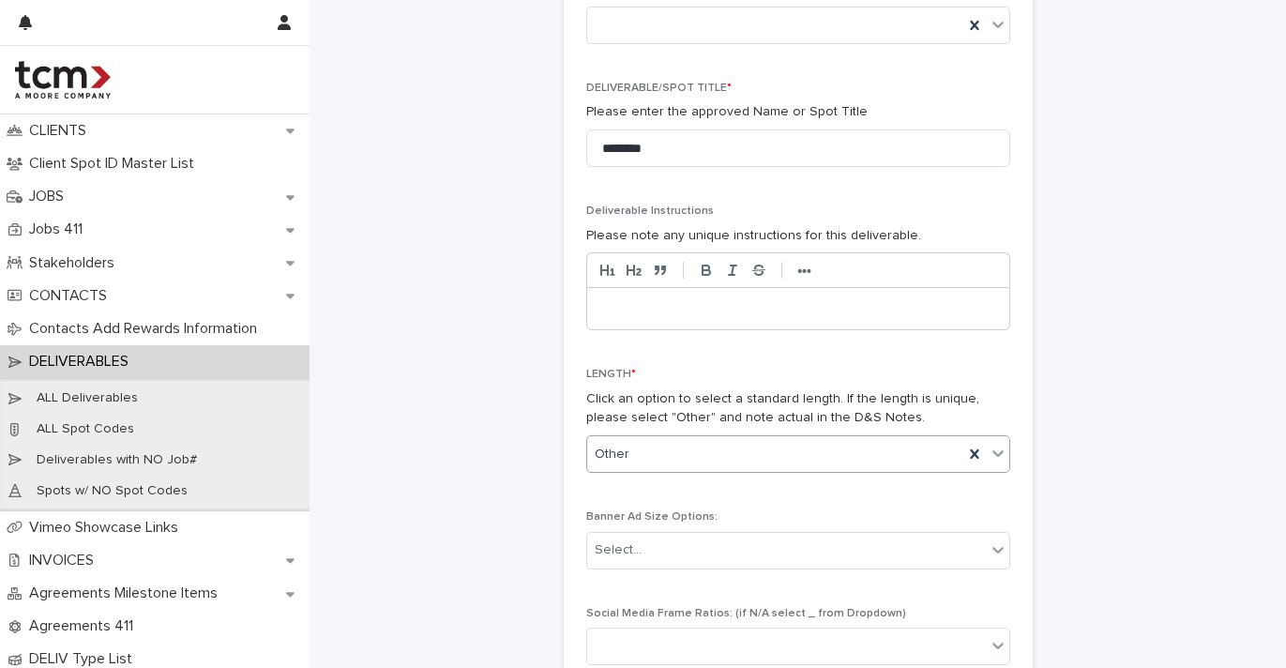
click at [910, 510] on p "Banner Ad Size Options:" at bounding box center [798, 516] width 424 height 13
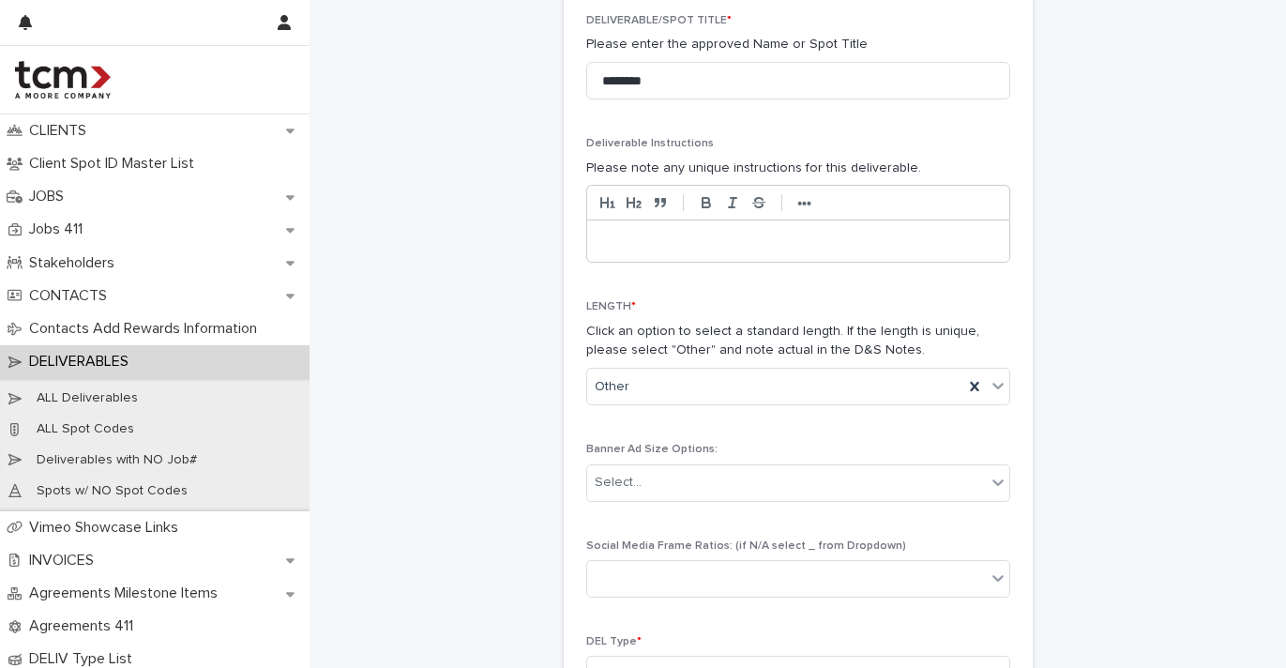
scroll to position [736, 0]
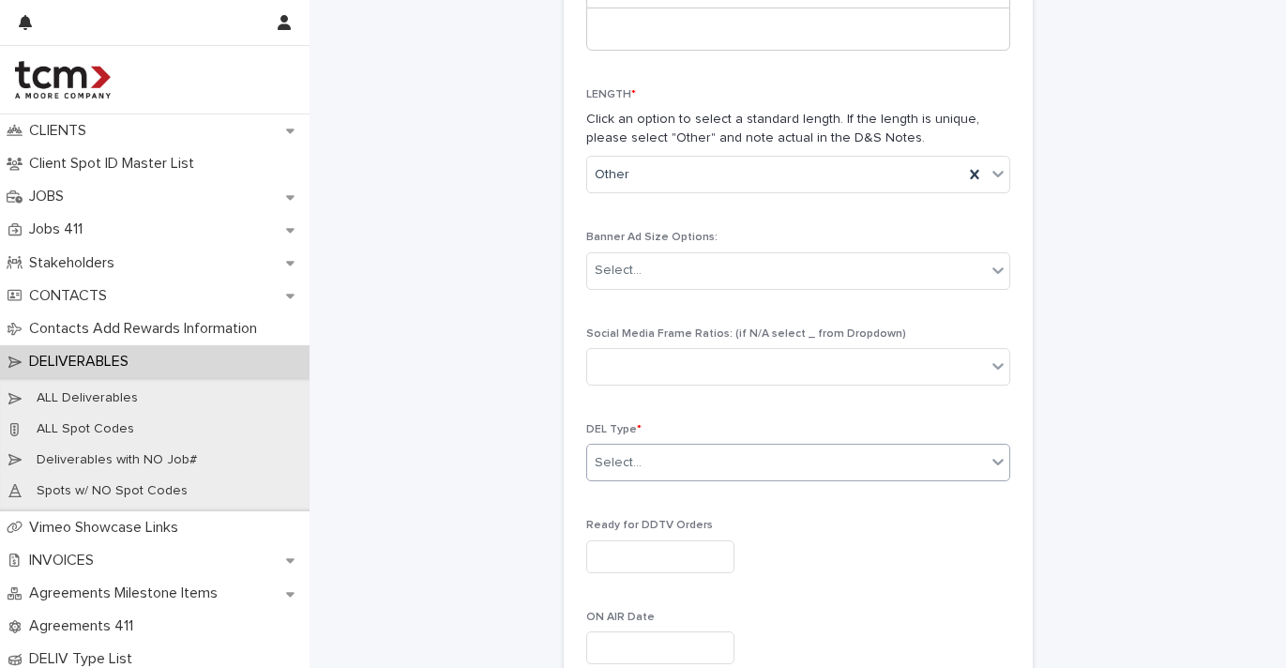
click at [770, 450] on div "Select..." at bounding box center [786, 462] width 399 height 31
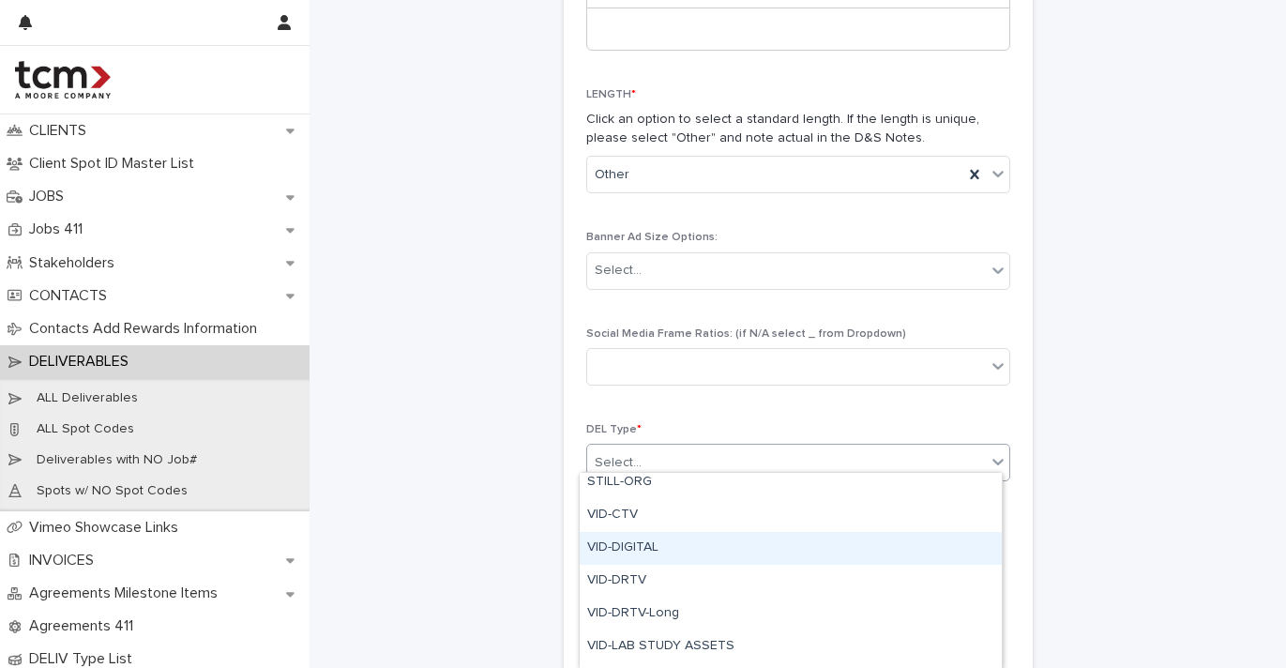
scroll to position [765, 0]
click at [731, 537] on div "VID-DIGITAL" at bounding box center [791, 544] width 422 height 33
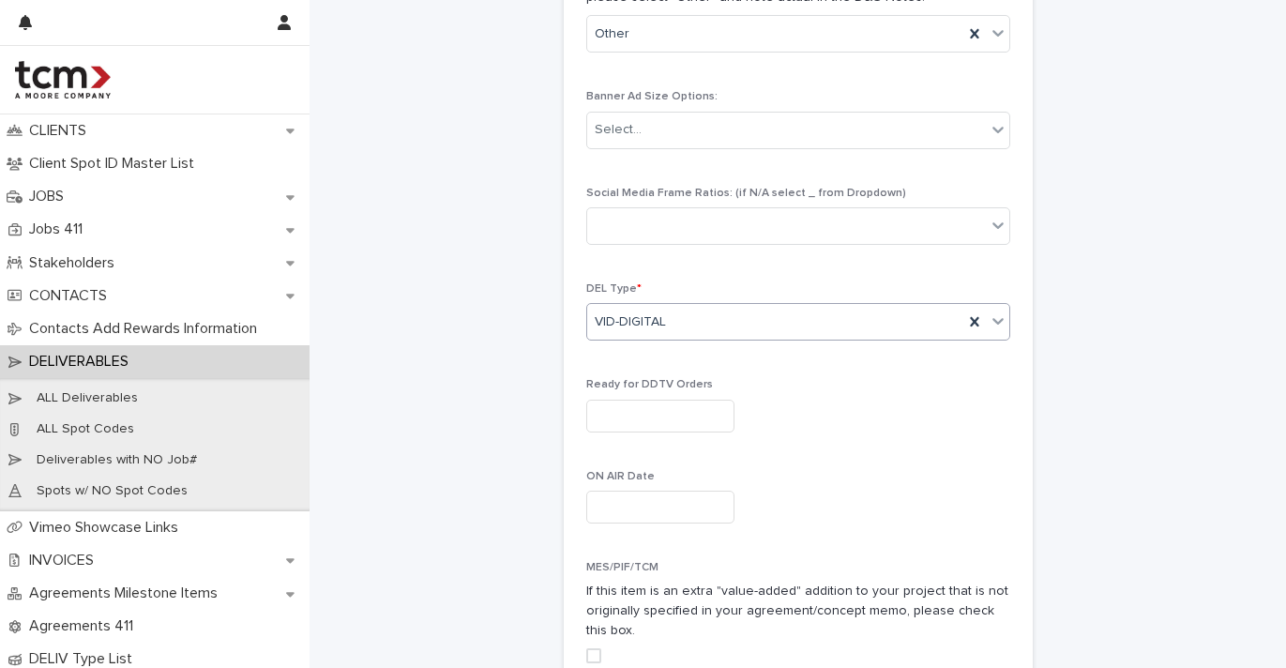
scroll to position [1002, 0]
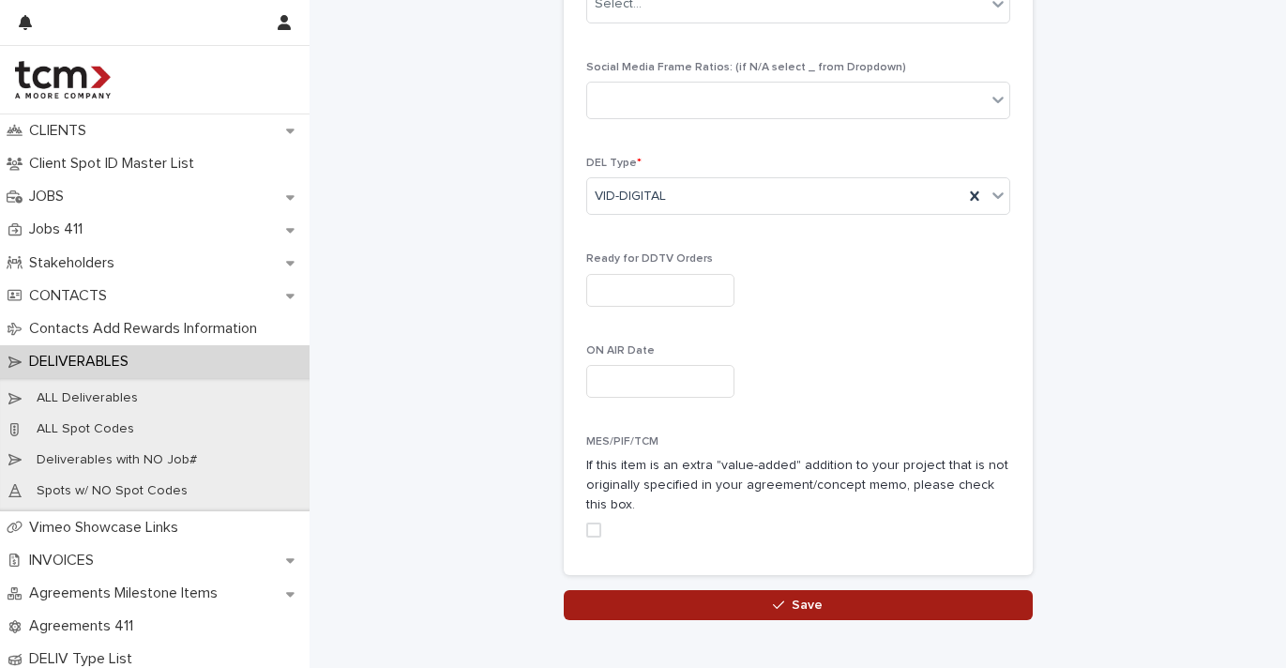
click at [733, 590] on button "Save" at bounding box center [798, 605] width 469 height 30
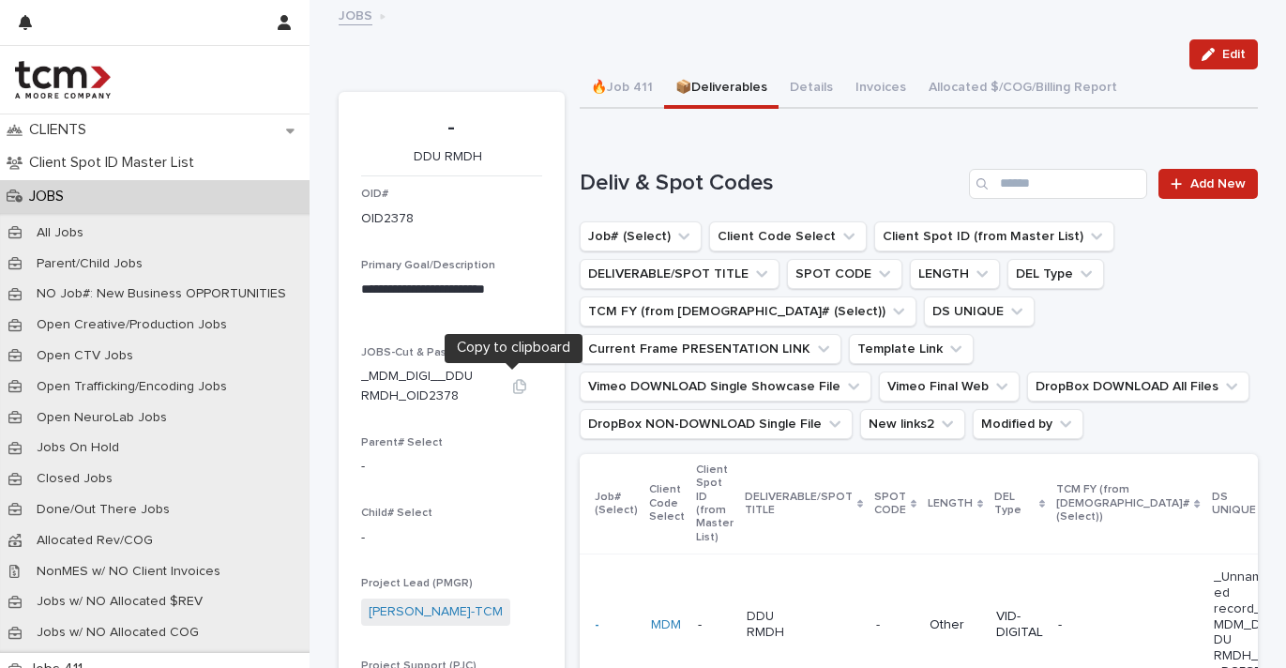
click at [513, 384] on icon "button" at bounding box center [519, 387] width 13 height 14
click at [512, 380] on icon "button" at bounding box center [519, 386] width 15 height 15
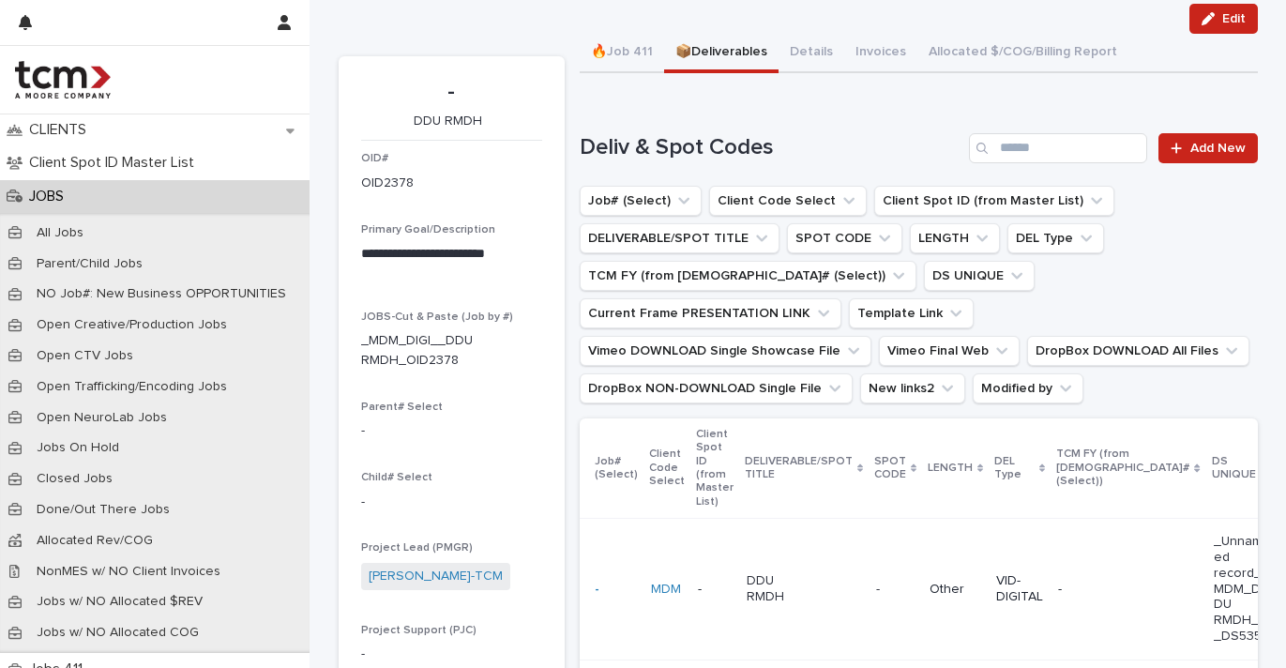
scroll to position [100, 0]
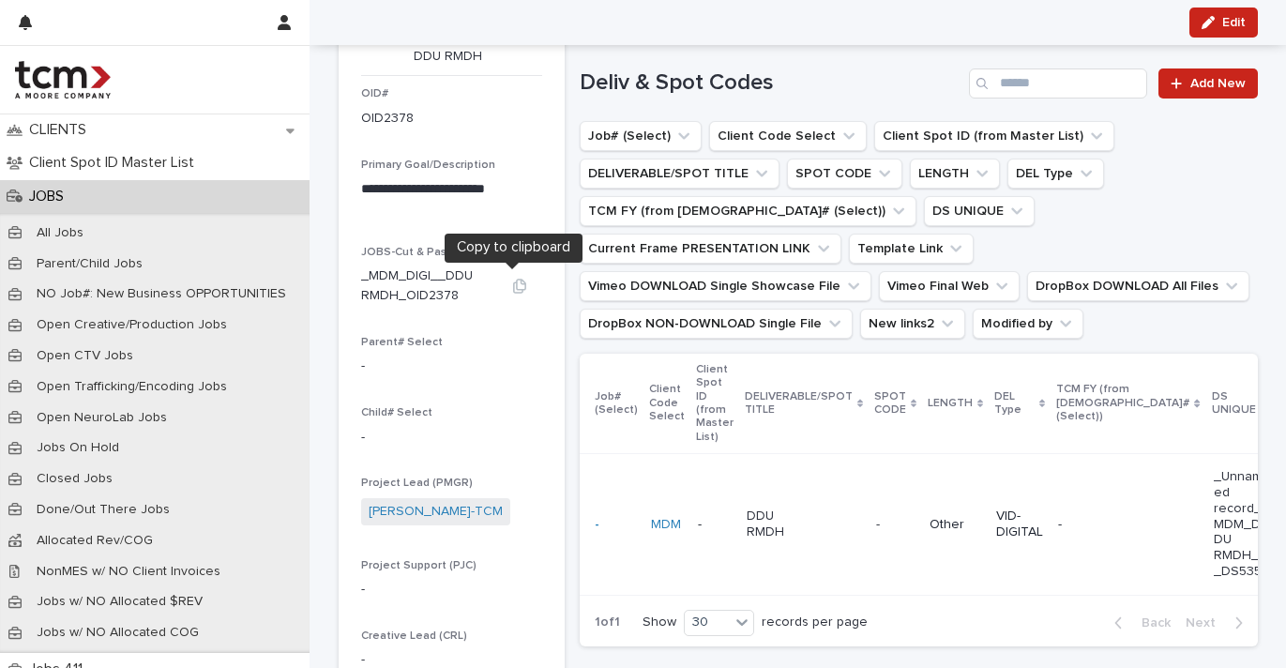
click at [517, 279] on icon "button" at bounding box center [519, 286] width 13 height 14
